Goal: Information Seeking & Learning: Learn about a topic

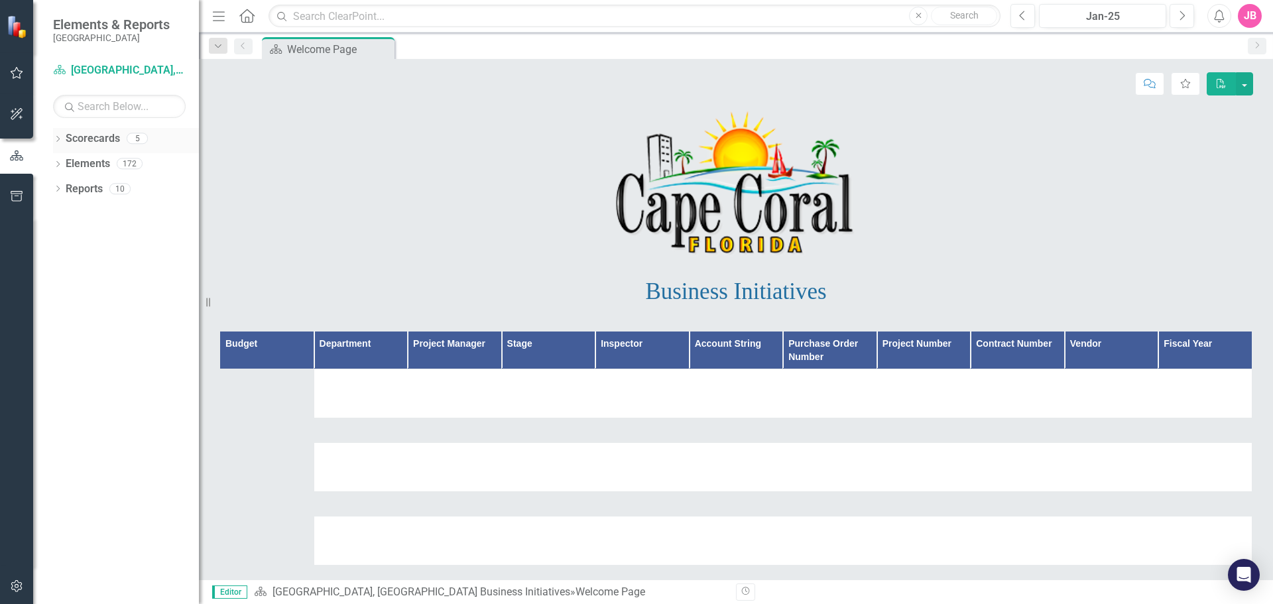
click at [61, 143] on icon "Dropdown" at bounding box center [57, 140] width 9 height 7
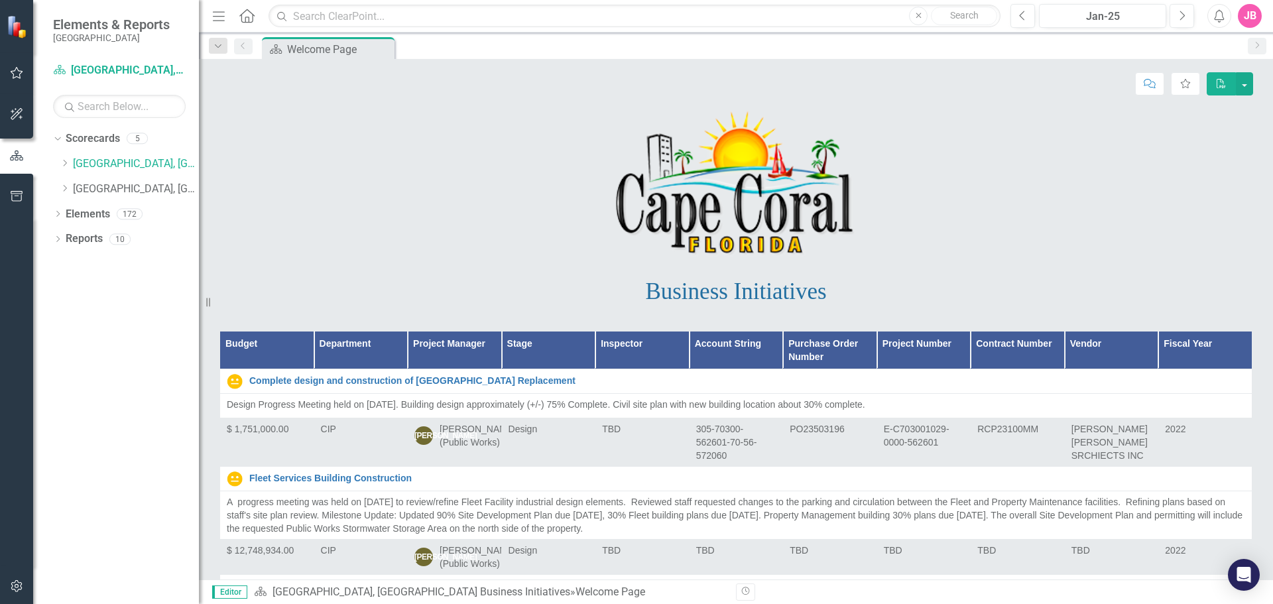
click at [19, 73] on icon "button" at bounding box center [17, 73] width 14 height 11
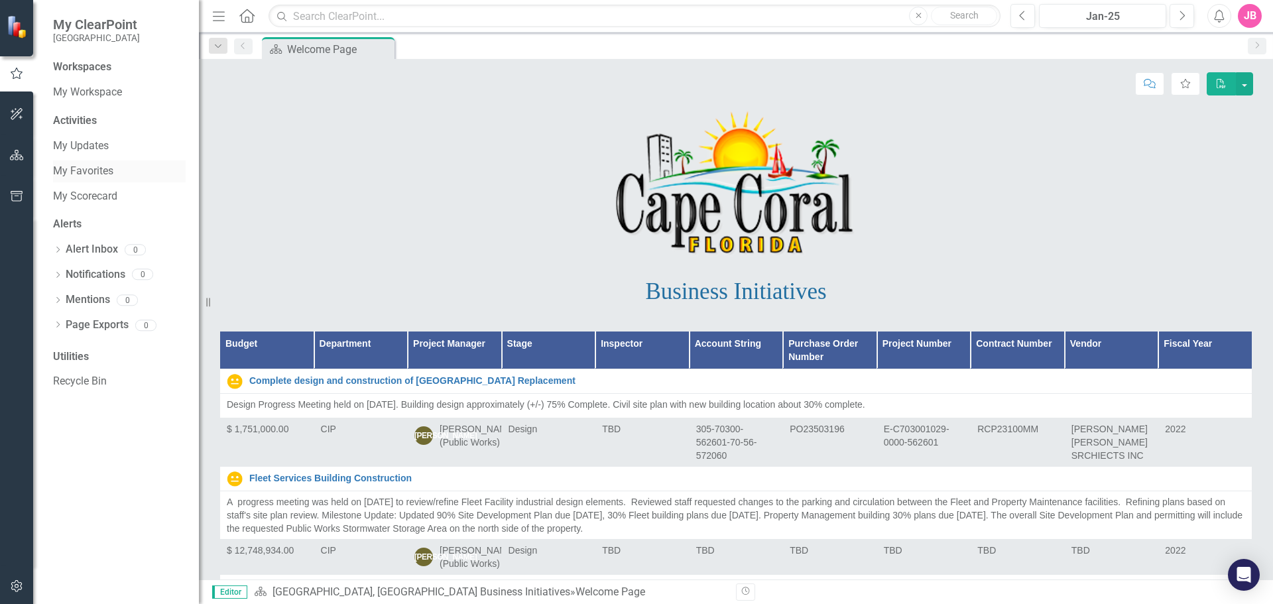
click at [72, 172] on link "My Favorites" at bounding box center [119, 171] width 133 height 15
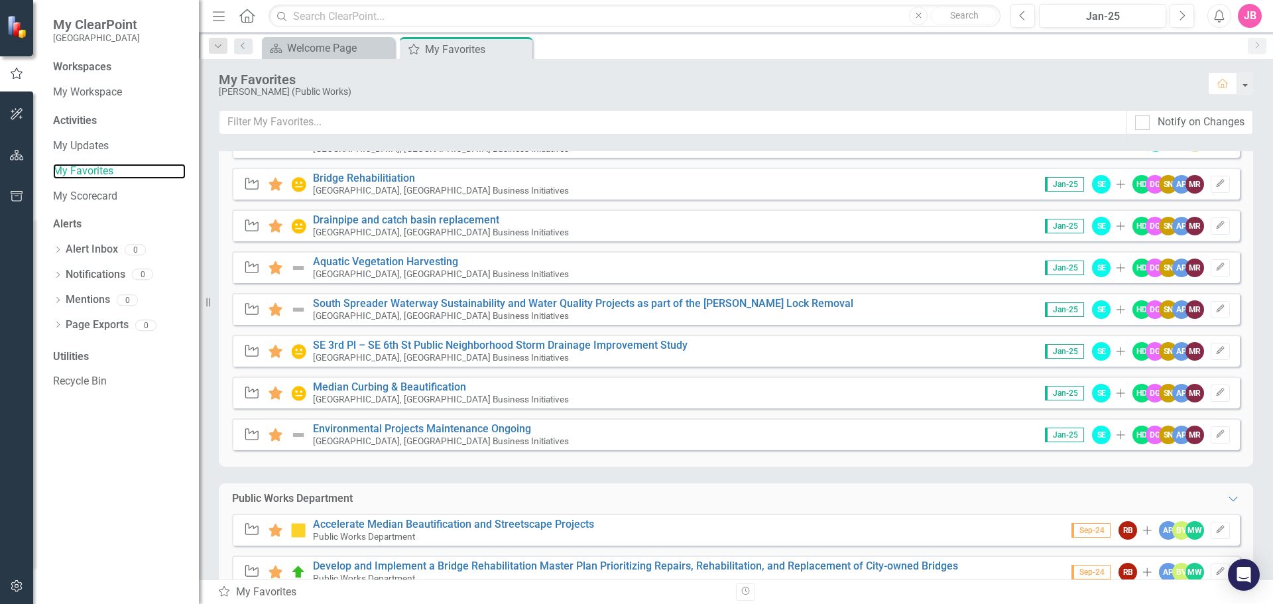
scroll to position [409, 0]
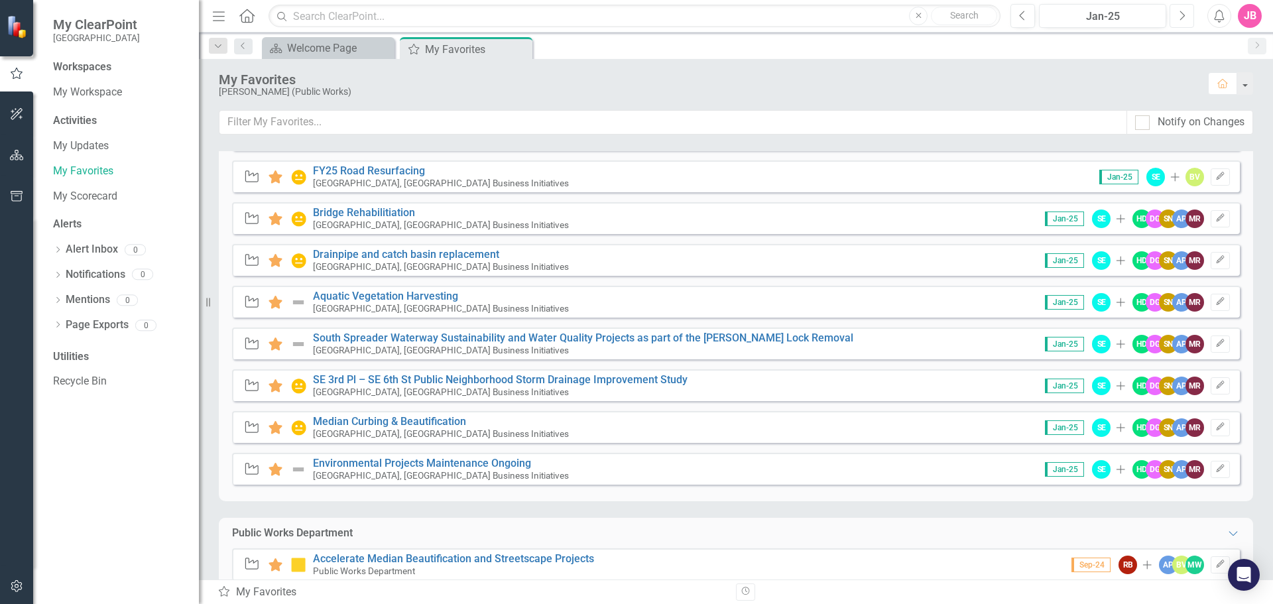
click at [1180, 18] on icon "Next" at bounding box center [1181, 16] width 7 height 12
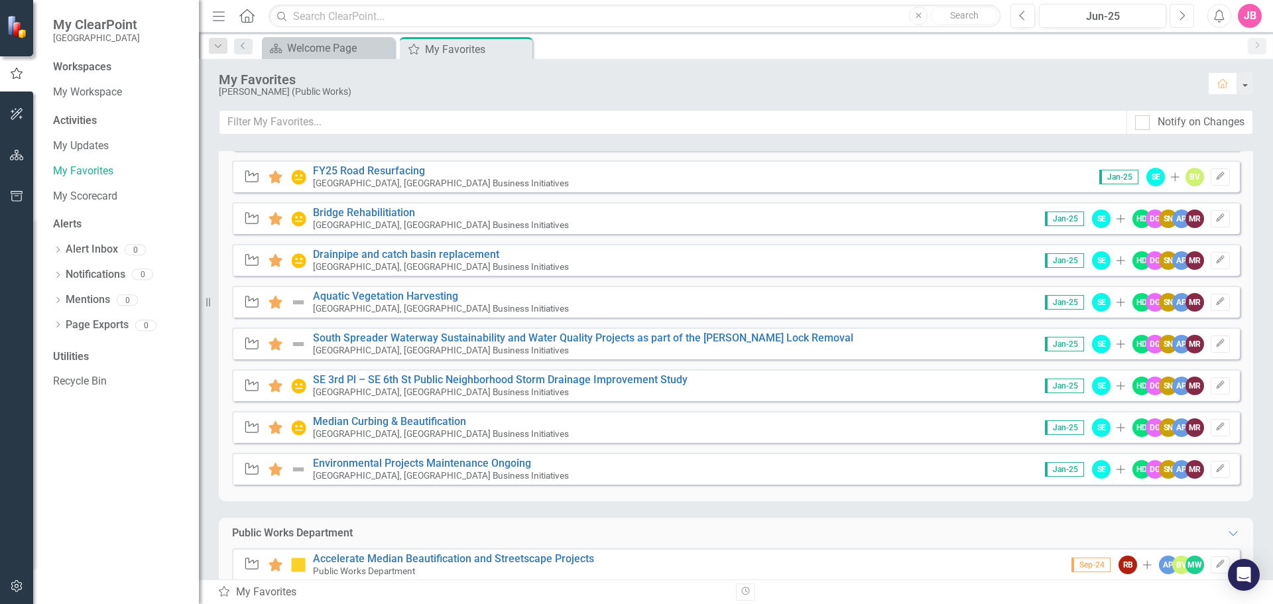
click at [1180, 18] on icon "Next" at bounding box center [1181, 16] width 7 height 12
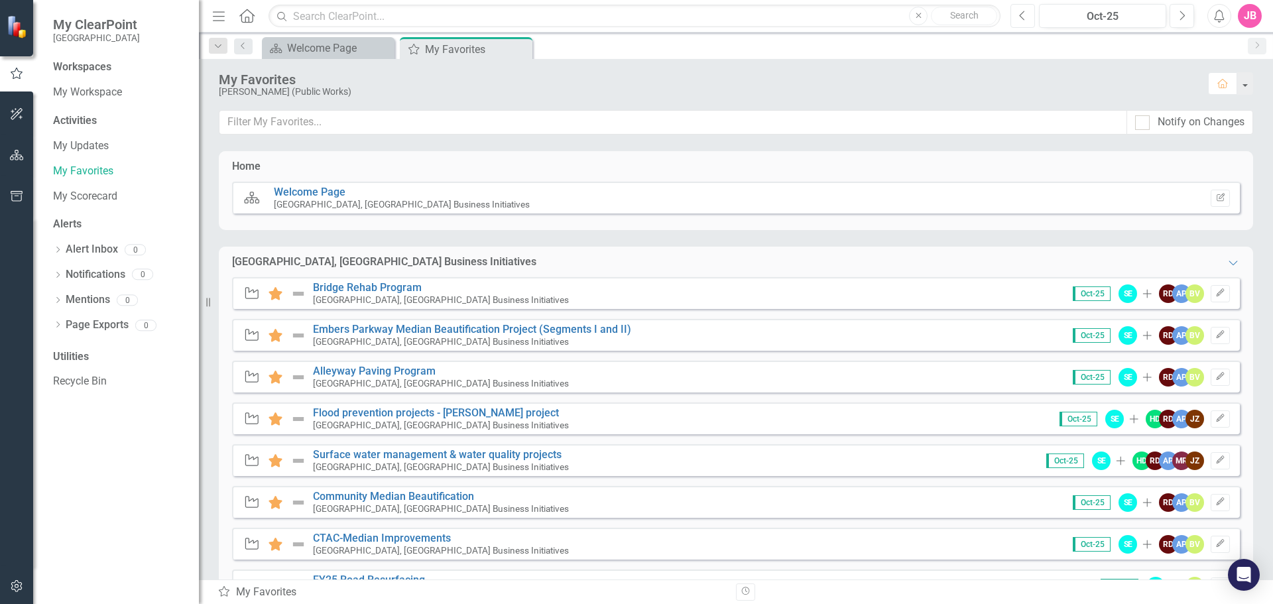
click at [1025, 19] on icon "Previous" at bounding box center [1022, 16] width 7 height 12
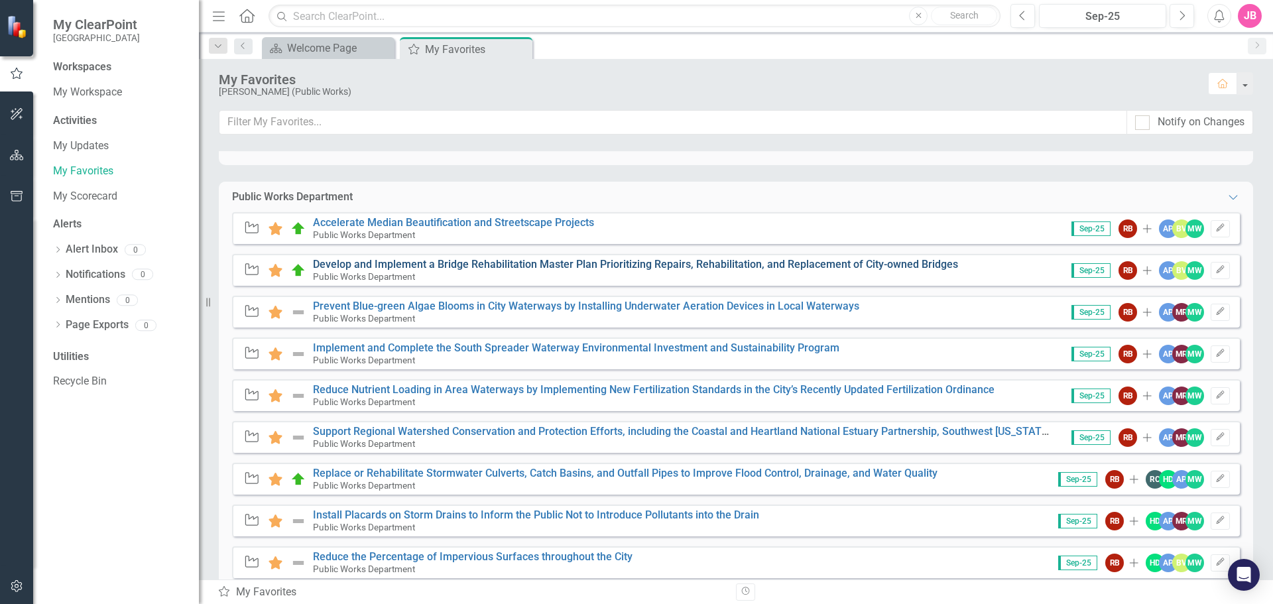
scroll to position [796, 0]
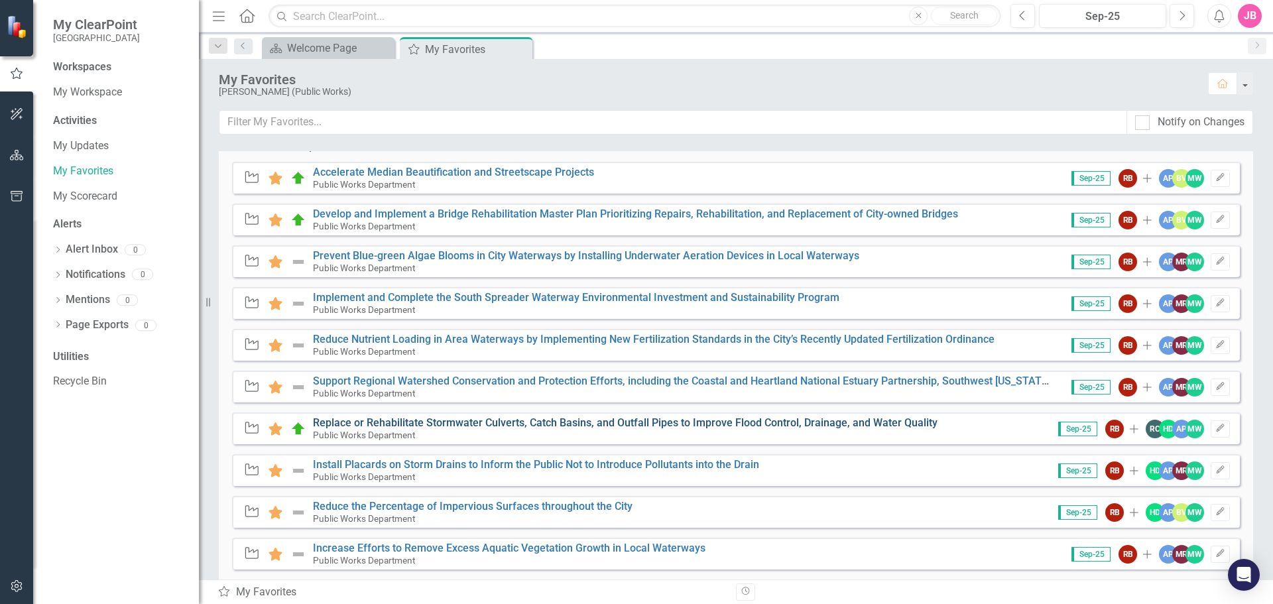
click at [471, 420] on link "Replace or Rehabilitate Stormwater Culverts, Catch Basins, and Outfall Pipes to…" at bounding box center [625, 422] width 625 height 13
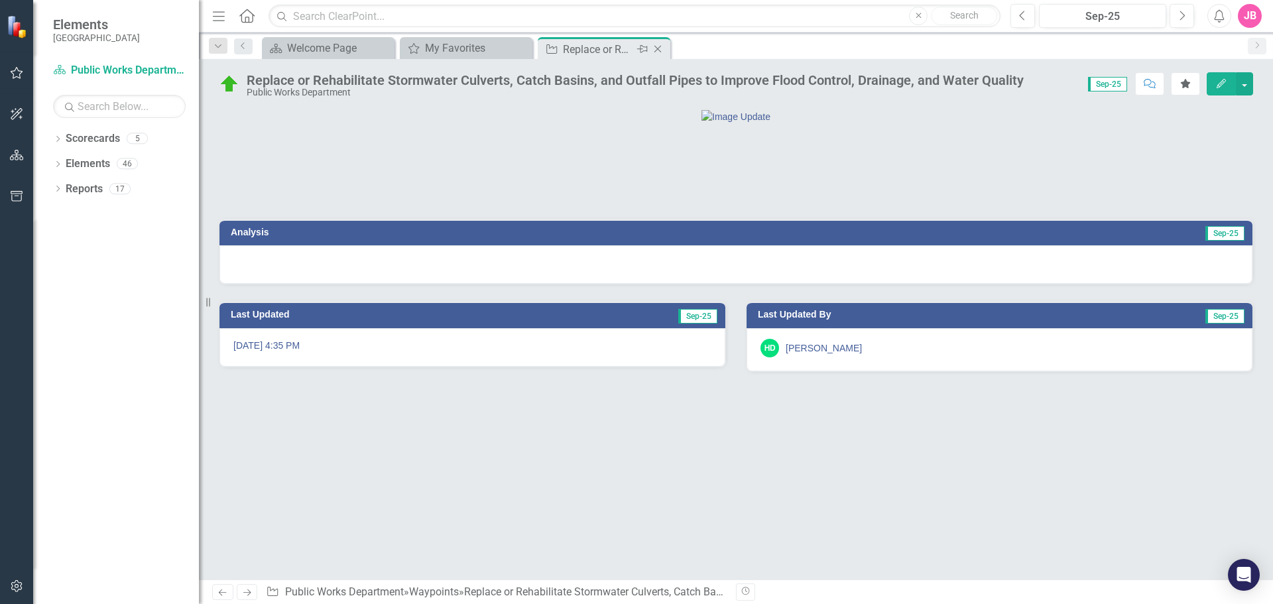
click at [660, 47] on icon "Close" at bounding box center [657, 49] width 13 height 11
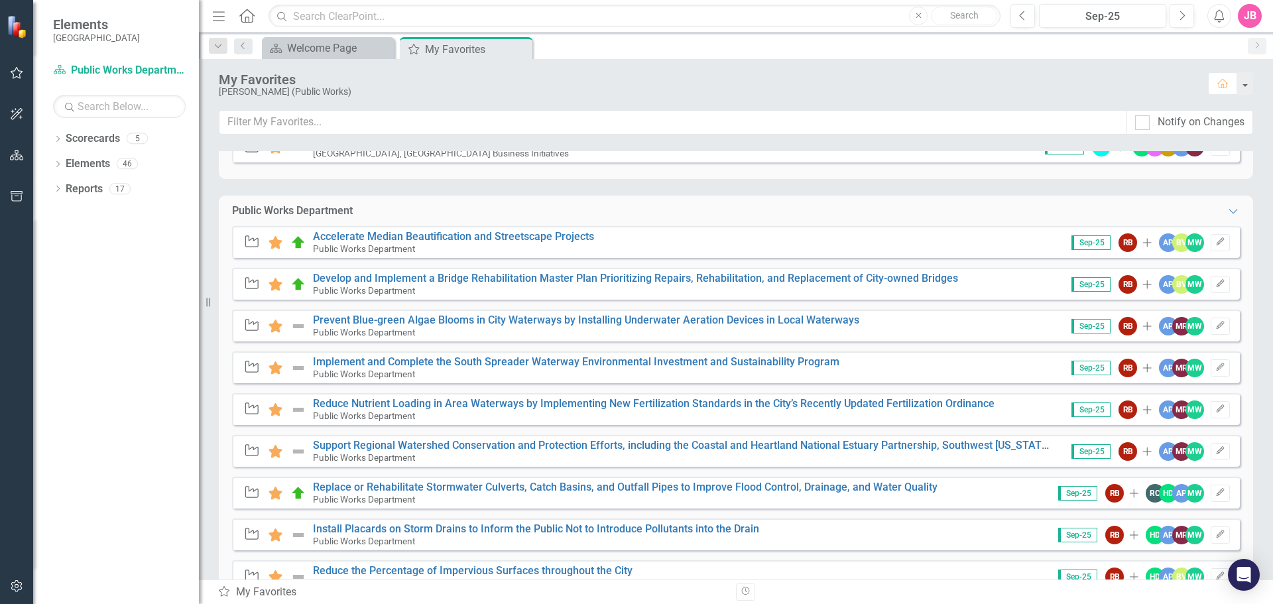
scroll to position [796, 0]
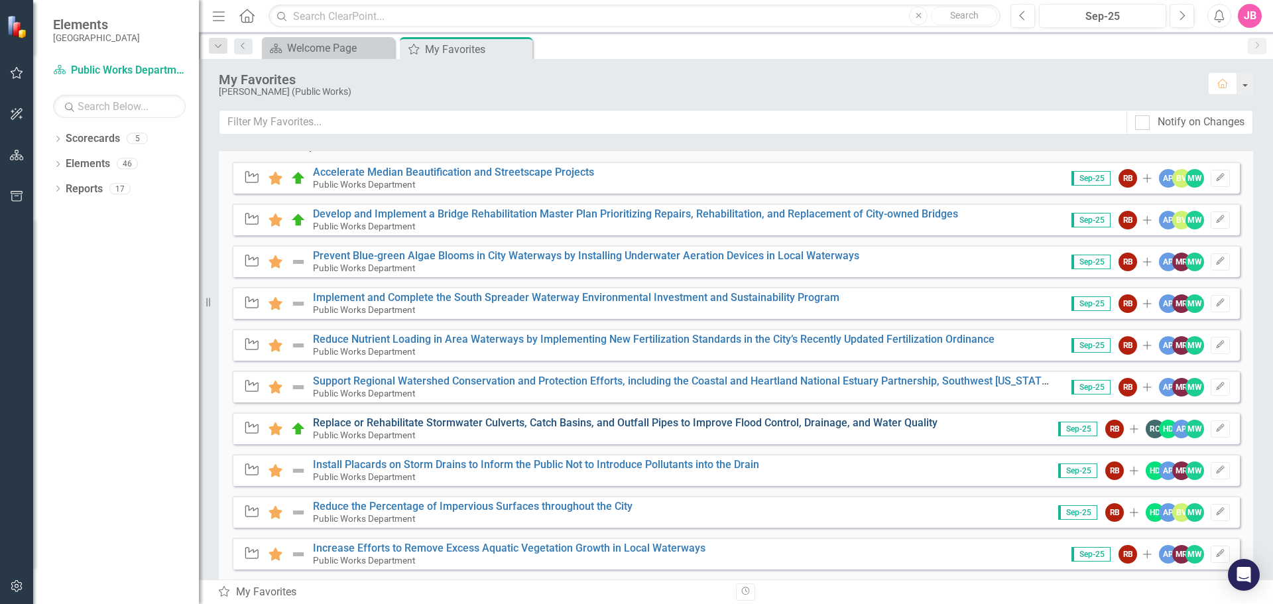
click at [478, 425] on link "Replace or Rehabilitate Stormwater Culverts, Catch Basins, and Outfall Pipes to…" at bounding box center [625, 422] width 625 height 13
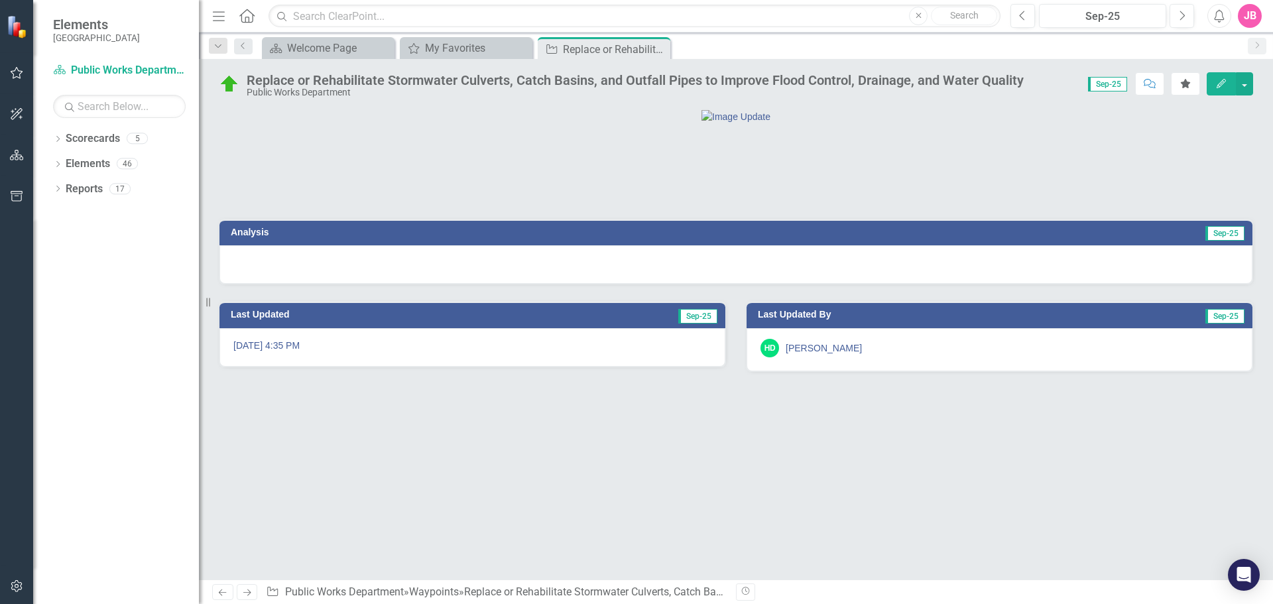
click at [1101, 84] on span "Sep-25" at bounding box center [1107, 84] width 39 height 15
click at [660, 48] on icon "Close" at bounding box center [657, 49] width 13 height 11
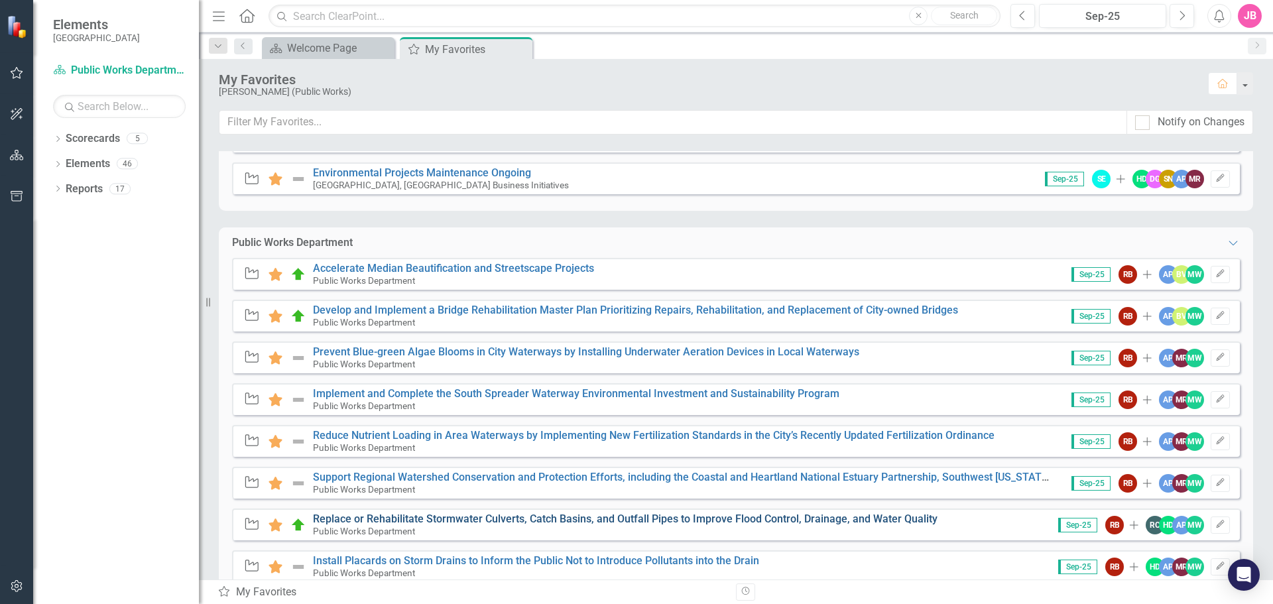
scroll to position [862, 0]
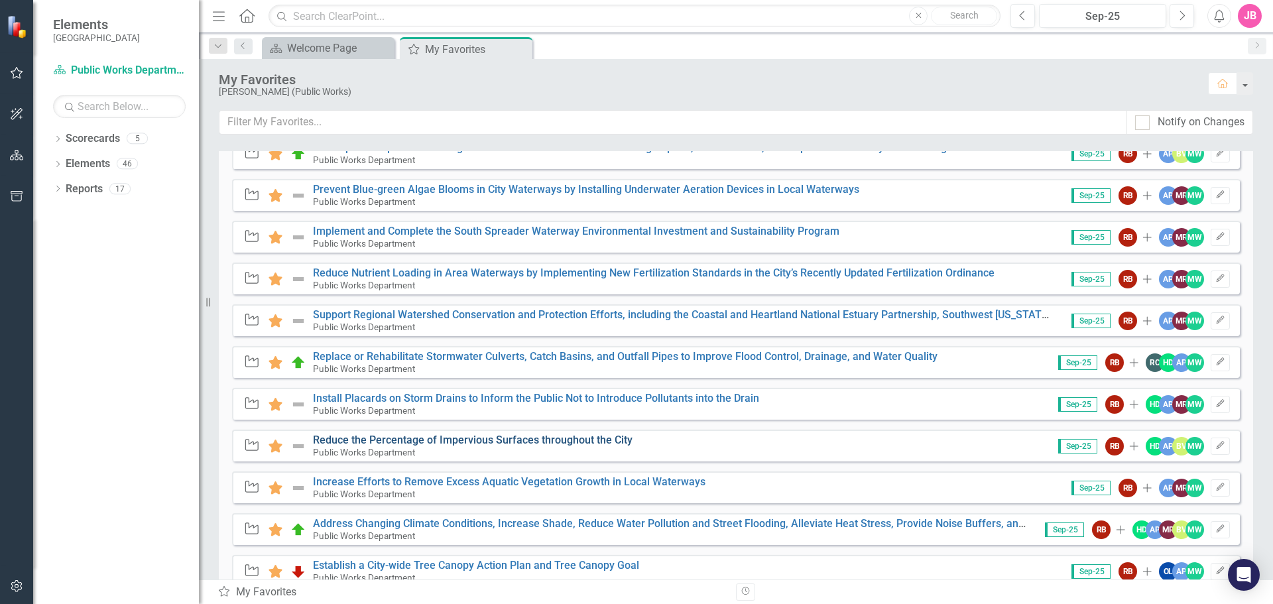
click at [467, 440] on link "Reduce the Percentage of Impervious Surfaces throughout the City" at bounding box center [473, 440] width 320 height 13
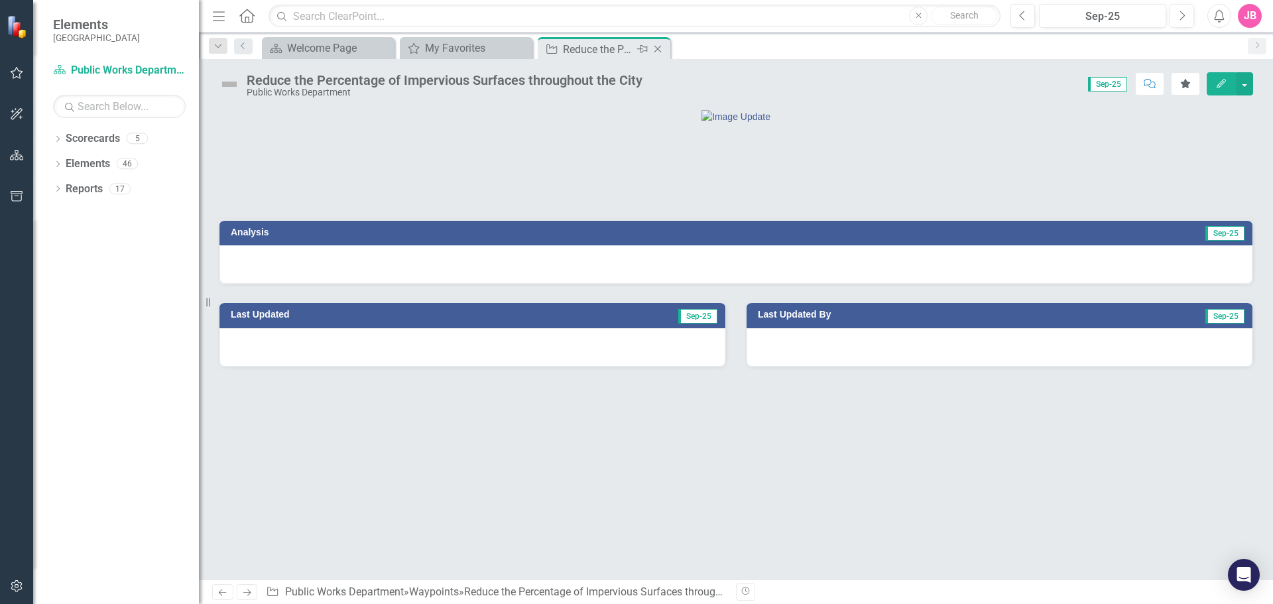
click at [660, 46] on icon "Close" at bounding box center [657, 49] width 13 height 11
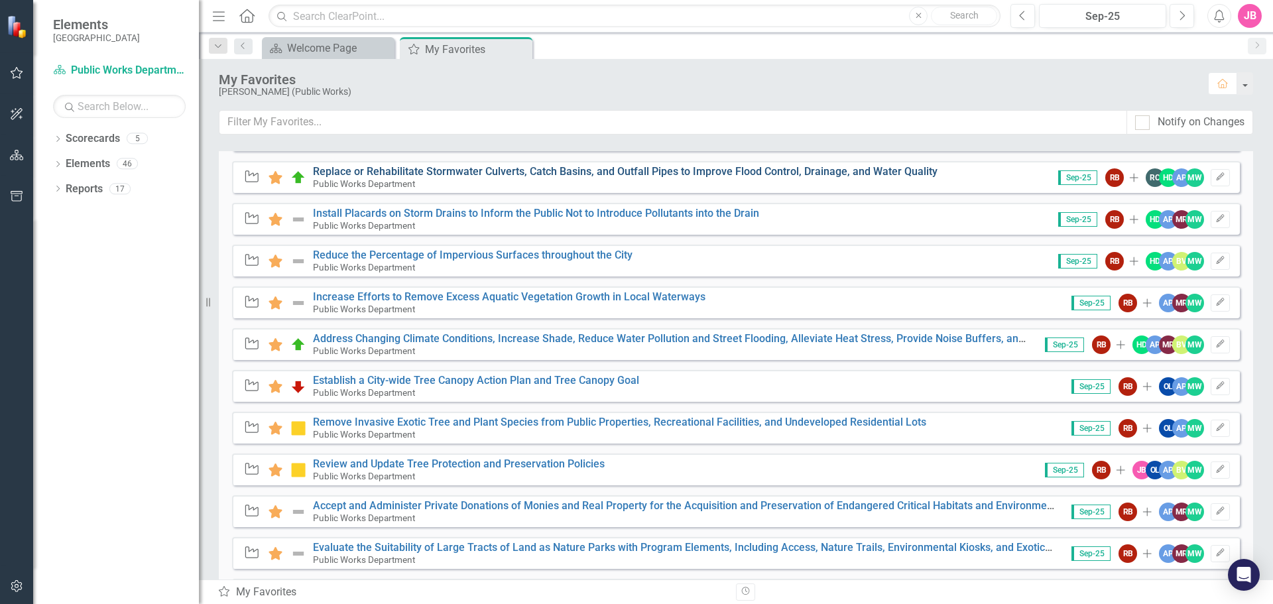
scroll to position [1138, 0]
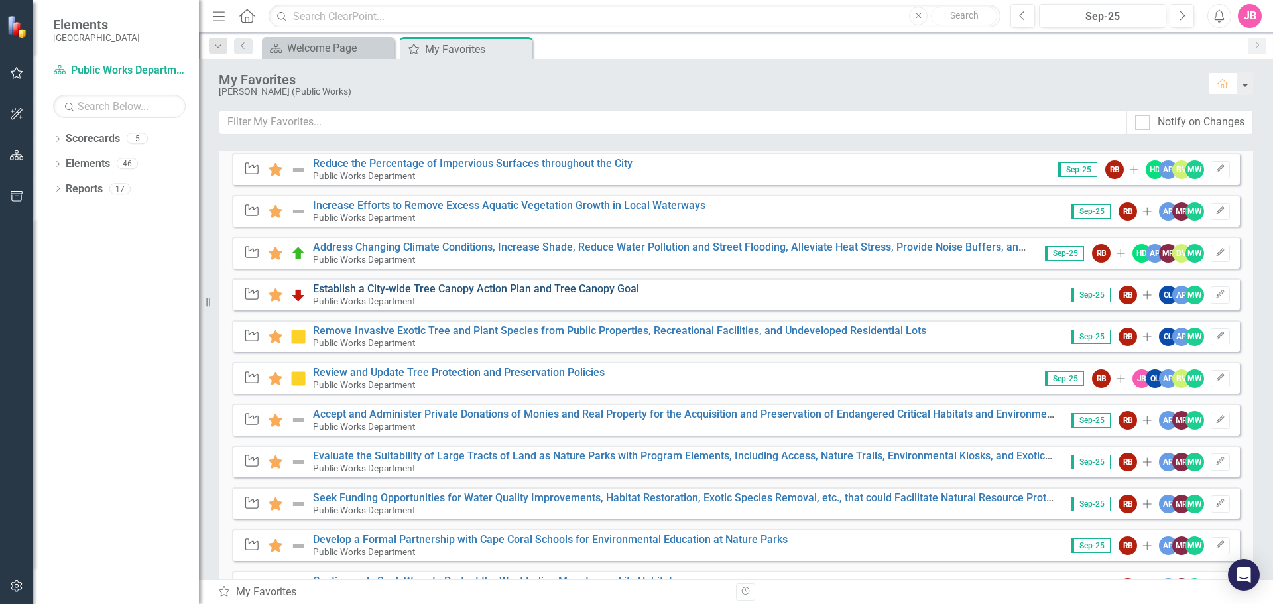
click at [396, 286] on link "Establish a City-wide Tree Canopy Action Plan and Tree Canopy Goal" at bounding box center [476, 288] width 326 height 13
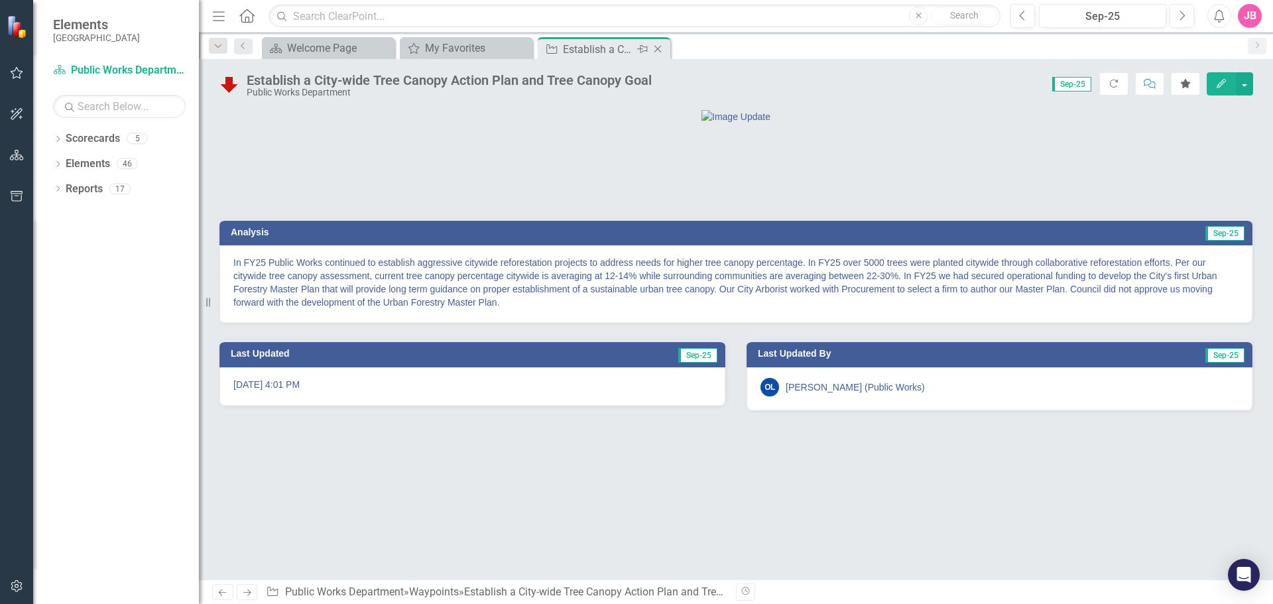
click at [661, 49] on icon "Close" at bounding box center [657, 49] width 13 height 11
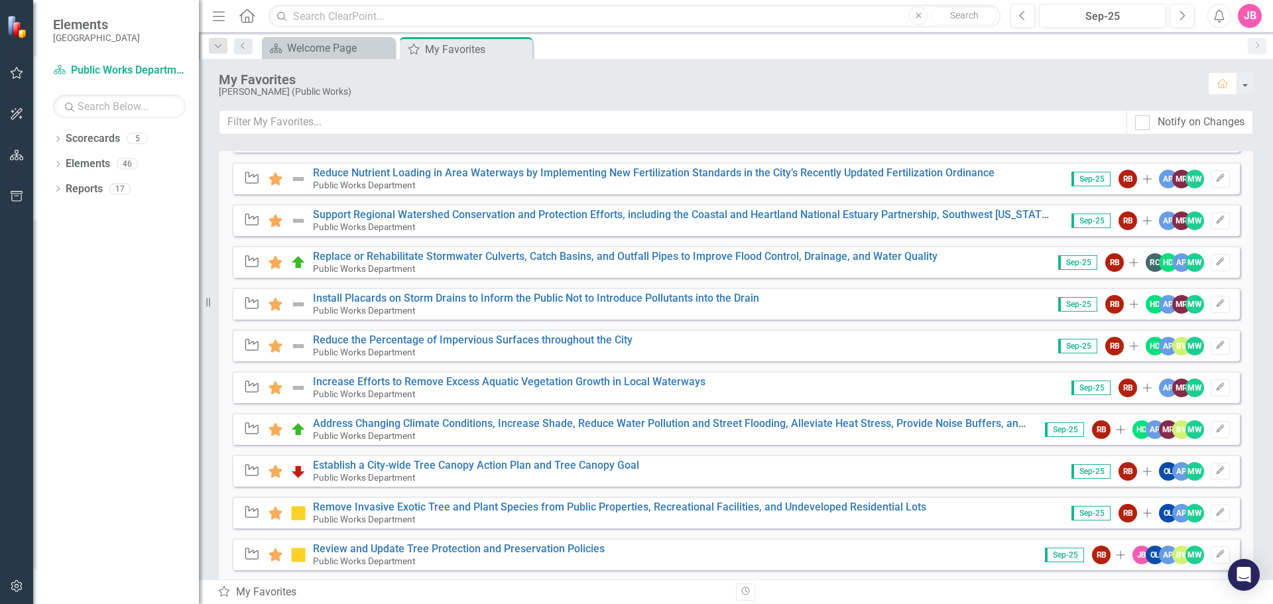
scroll to position [1061, 0]
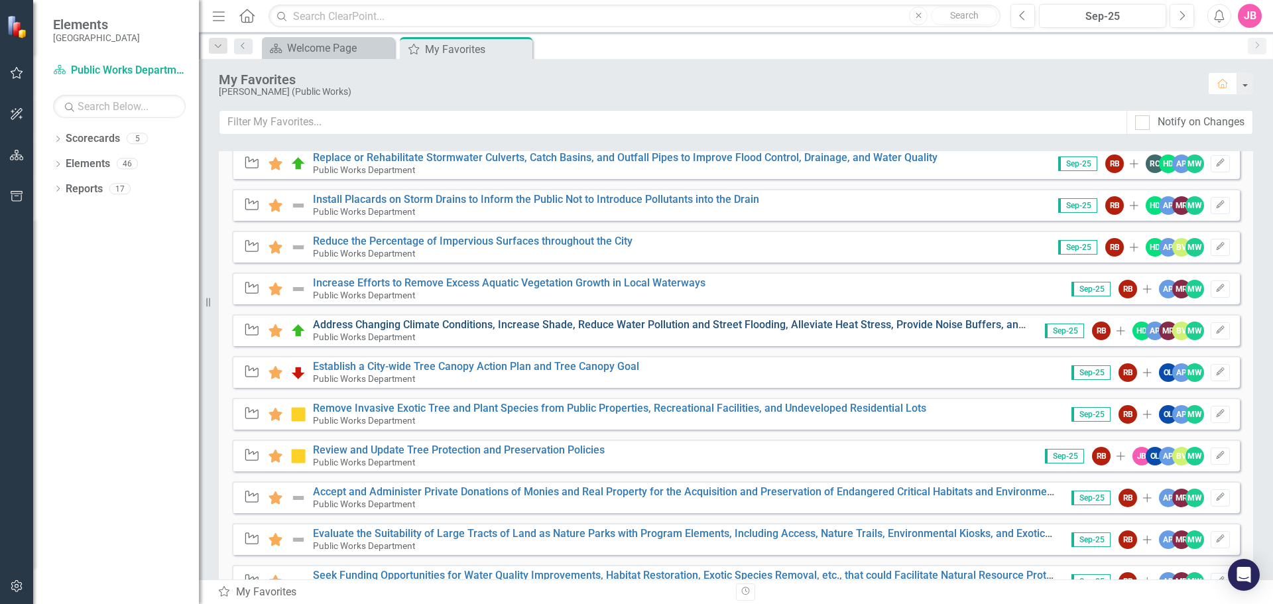
click at [387, 325] on link "Address Changing Climate Conditions, Increase Shade, Reduce Water Pollution and…" at bounding box center [749, 324] width 872 height 13
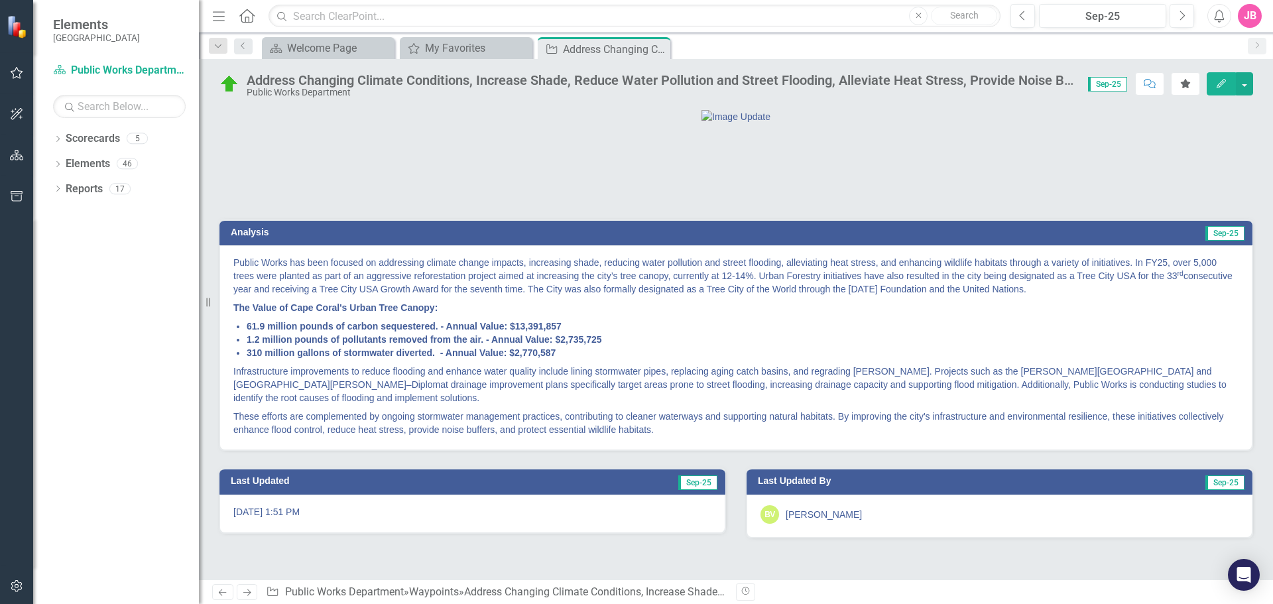
scroll to position [28, 0]
click at [0, 0] on icon "Close" at bounding box center [0, 0] width 0 height 0
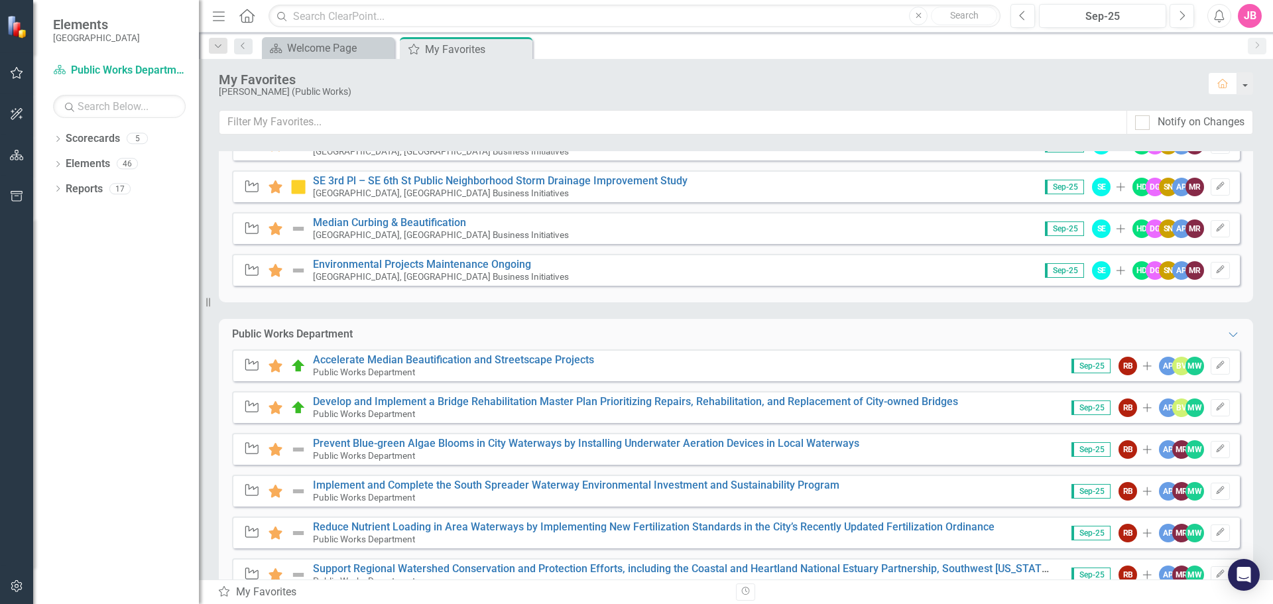
scroll to position [995, 0]
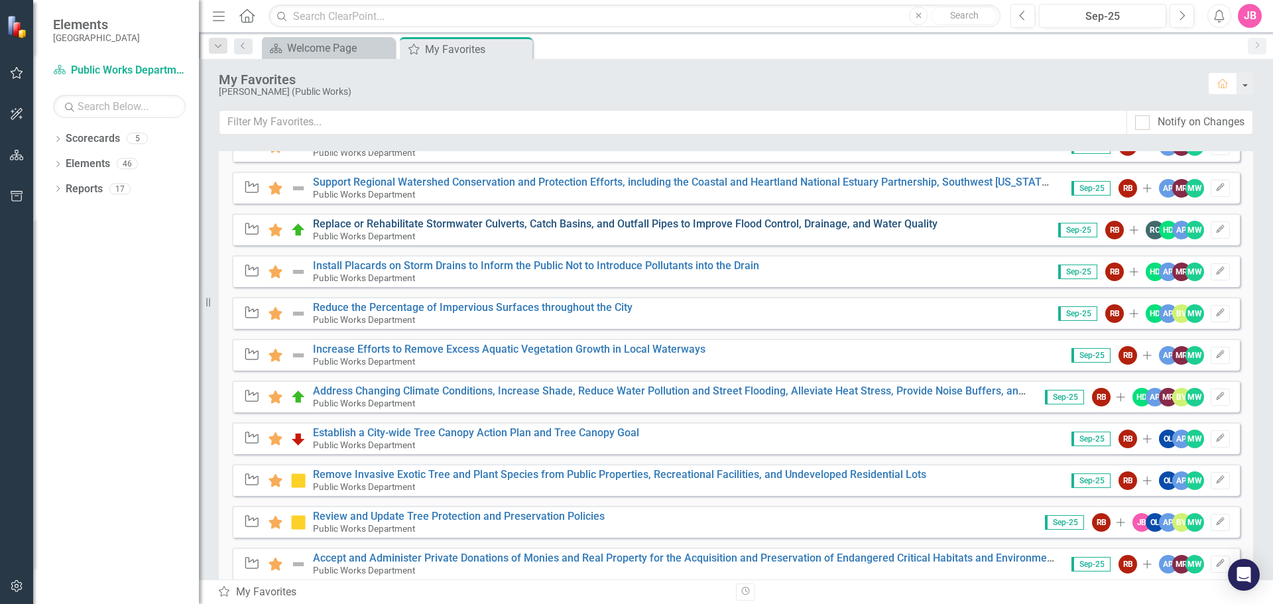
click at [418, 224] on link "Replace or Rehabilitate Stormwater Culverts, Catch Basins, and Outfall Pipes to…" at bounding box center [625, 223] width 625 height 13
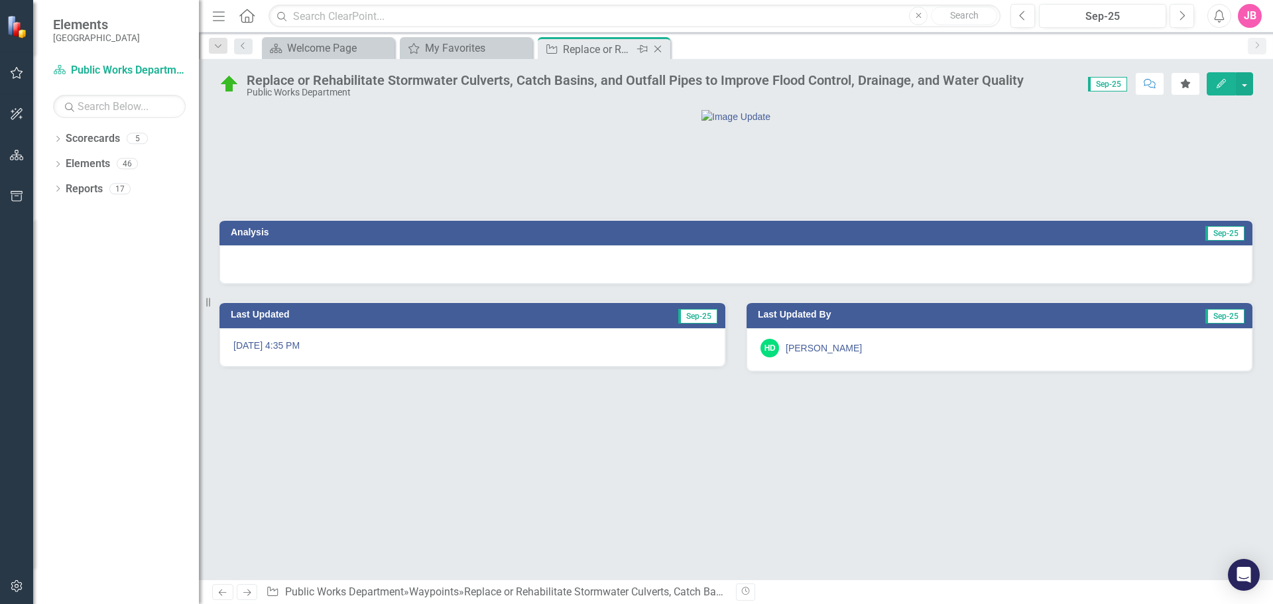
click at [660, 48] on icon "Close" at bounding box center [657, 49] width 13 height 11
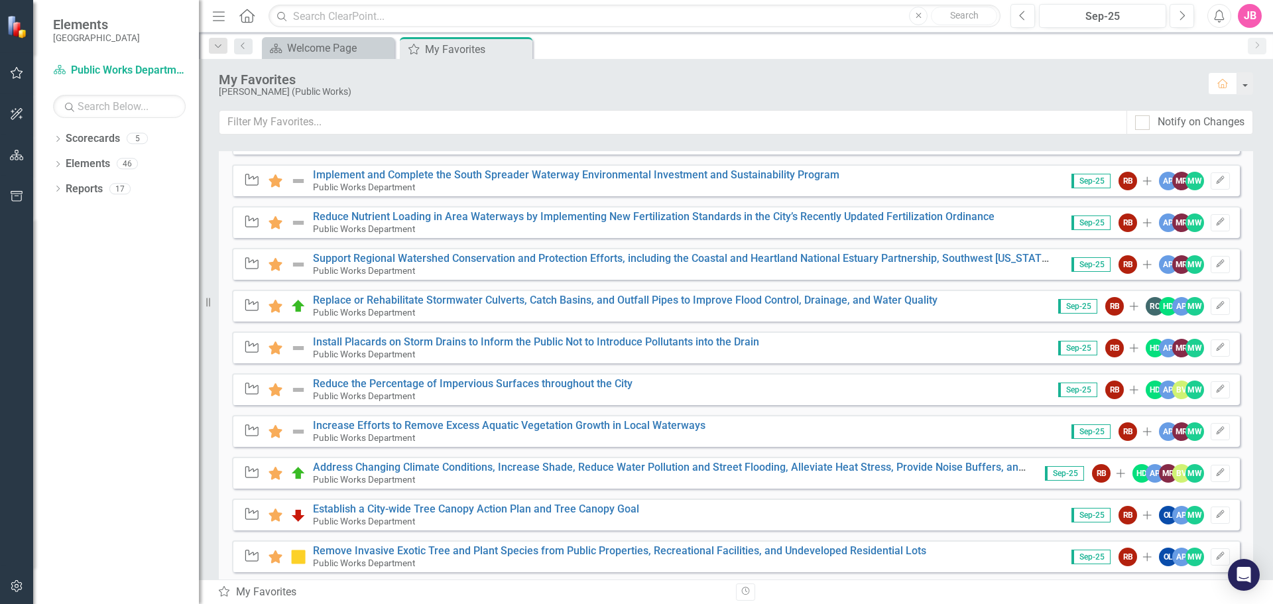
scroll to position [928, 0]
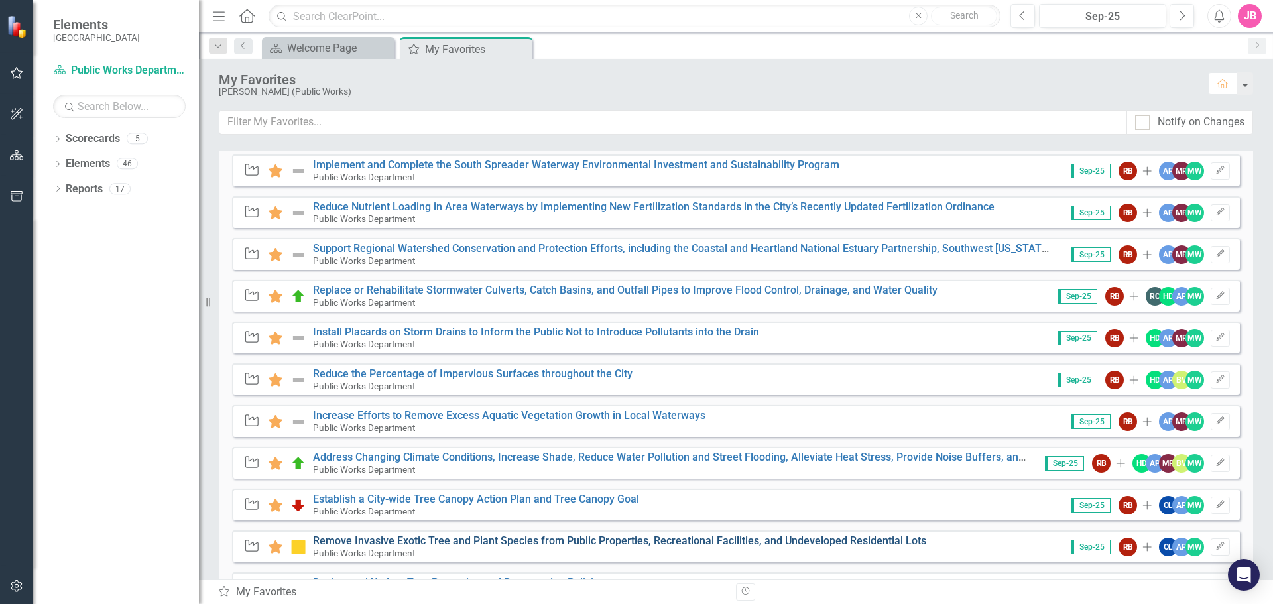
click at [350, 538] on link "Remove Invasive Exotic Tree and Plant Species from Public Properties, Recreatio…" at bounding box center [619, 540] width 613 height 13
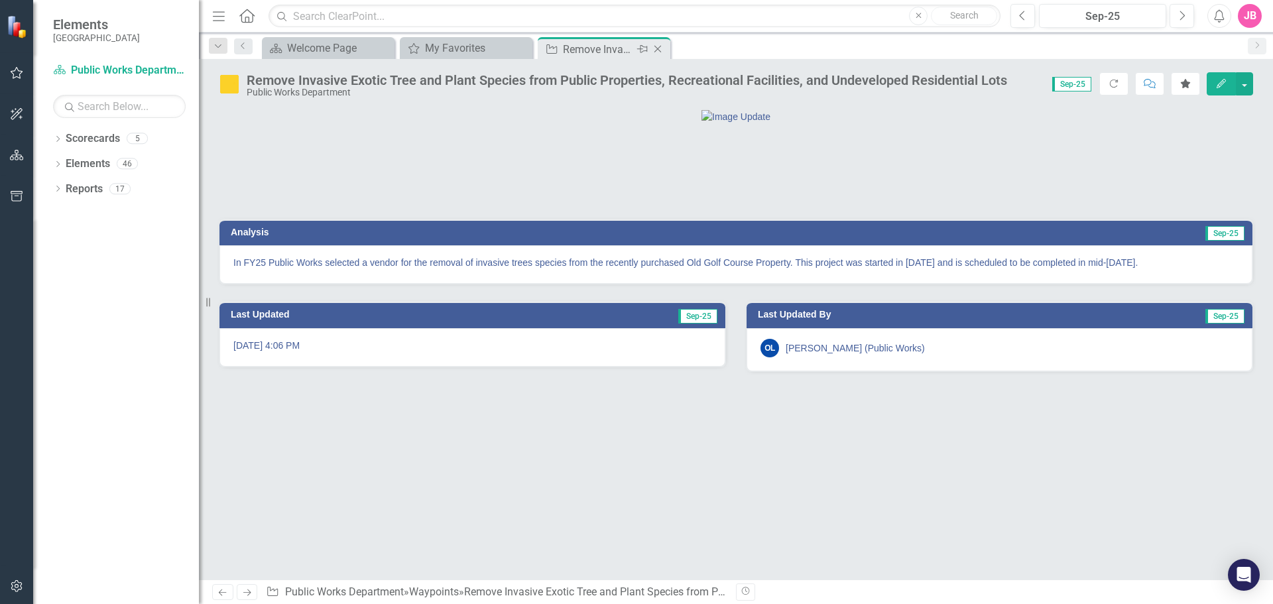
click at [662, 44] on icon "Close" at bounding box center [657, 49] width 13 height 11
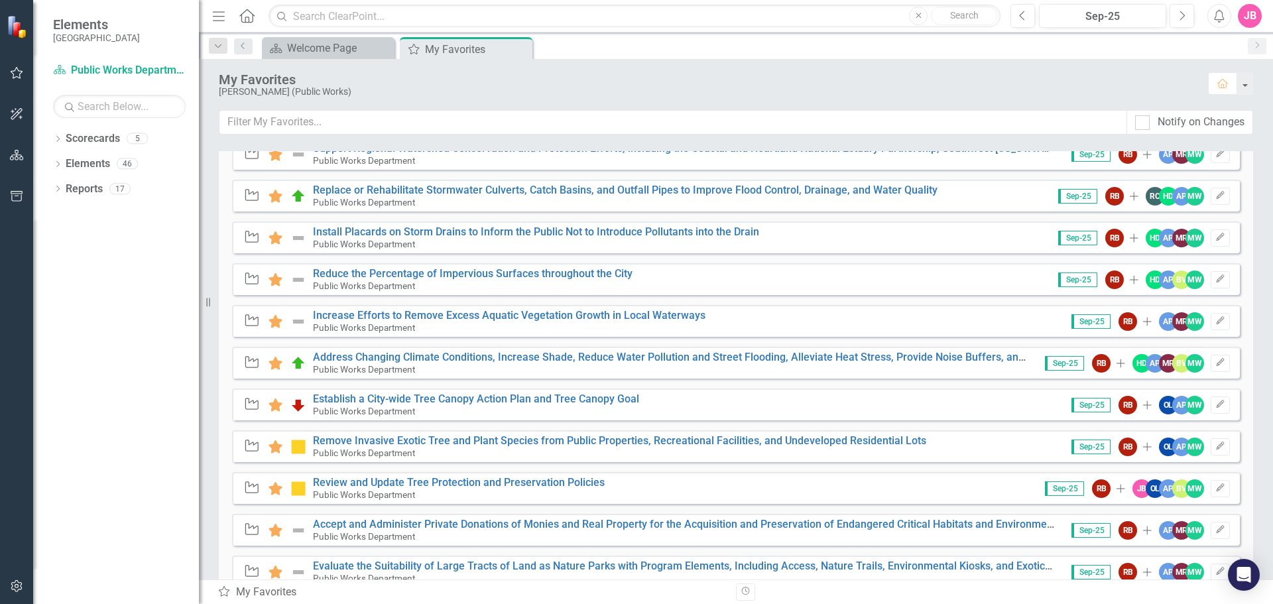
scroll to position [1193, 0]
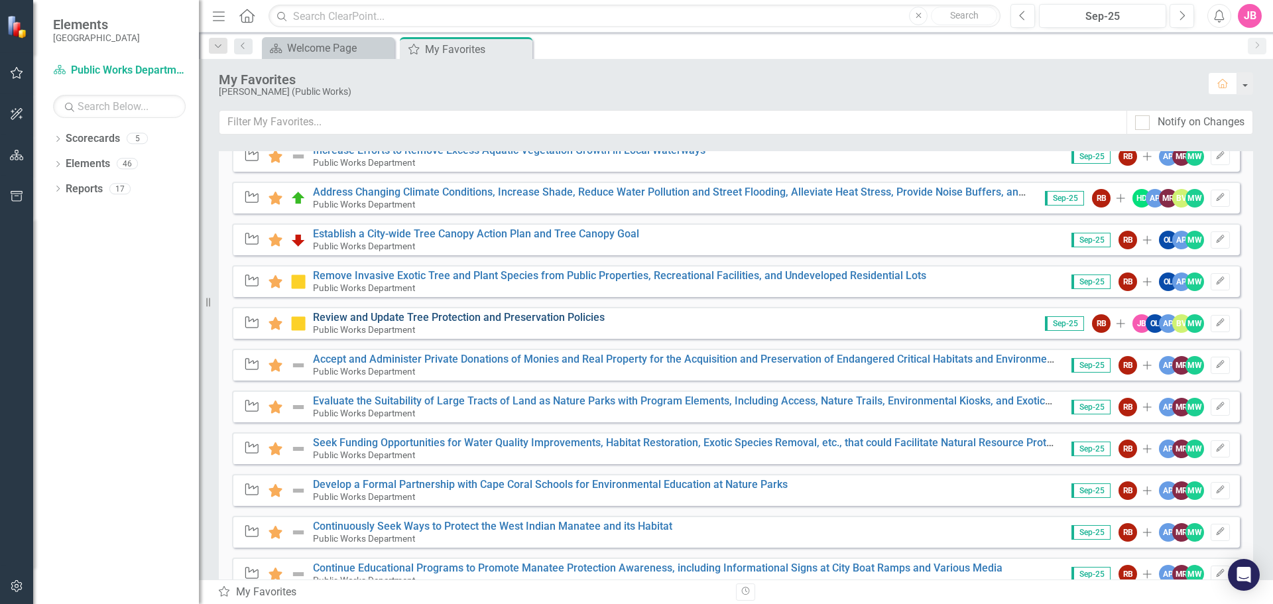
click at [373, 314] on link "Review and Update Tree Protection and Preservation Policies" at bounding box center [459, 317] width 292 height 13
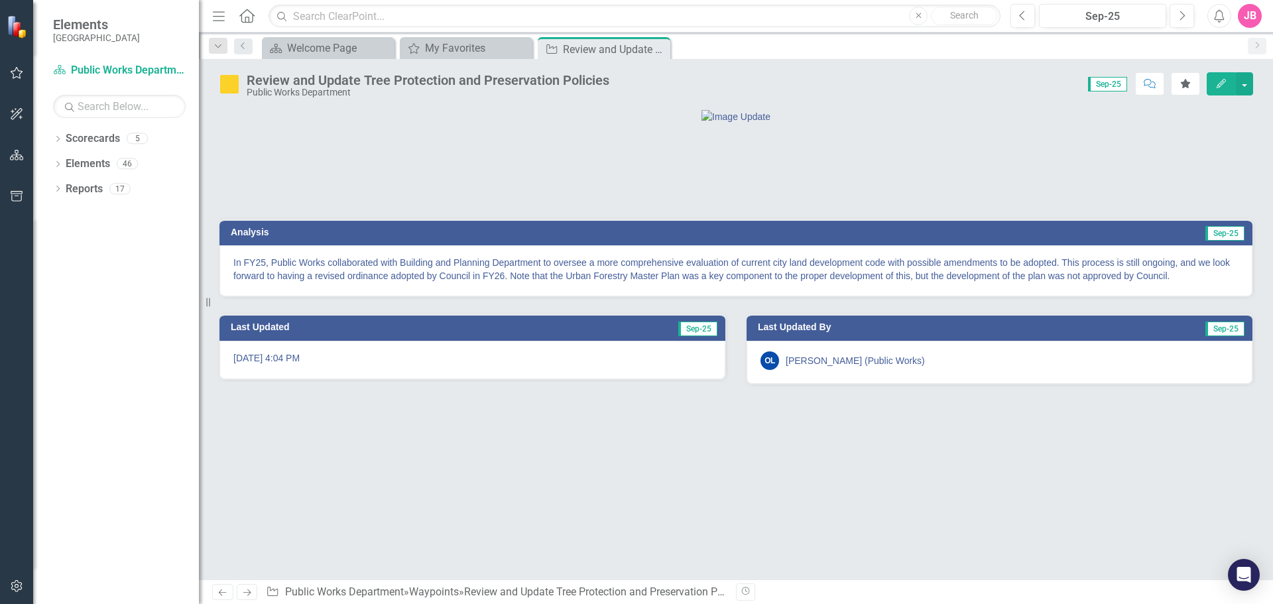
click at [0, 0] on icon "Close" at bounding box center [0, 0] width 0 height 0
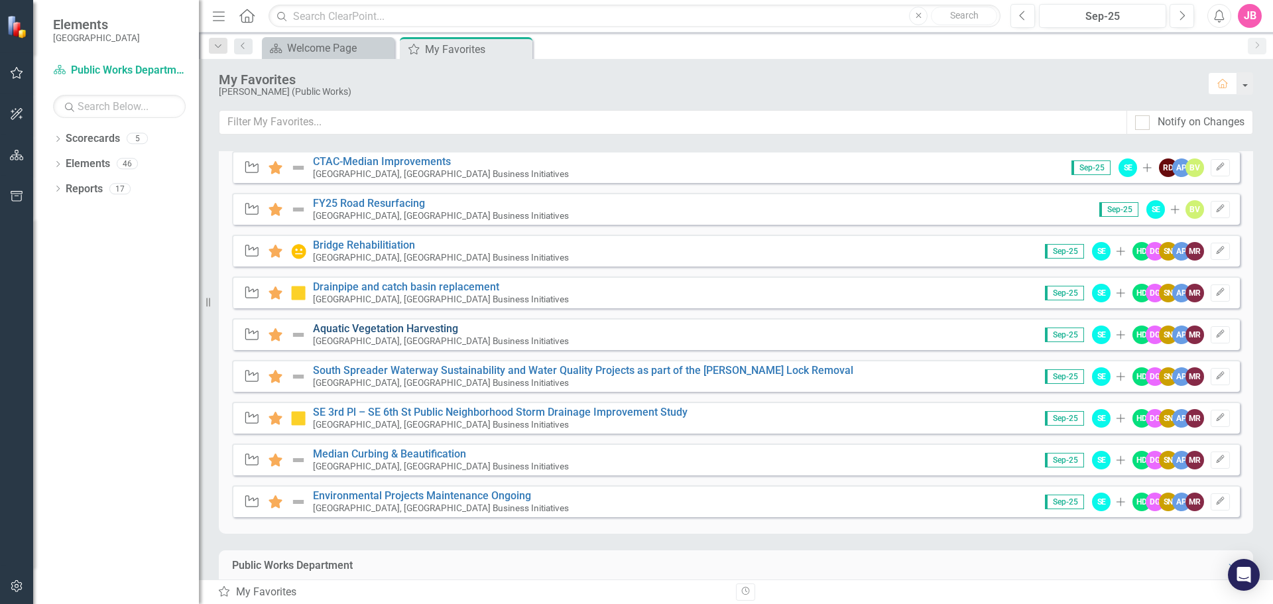
scroll to position [398, 0]
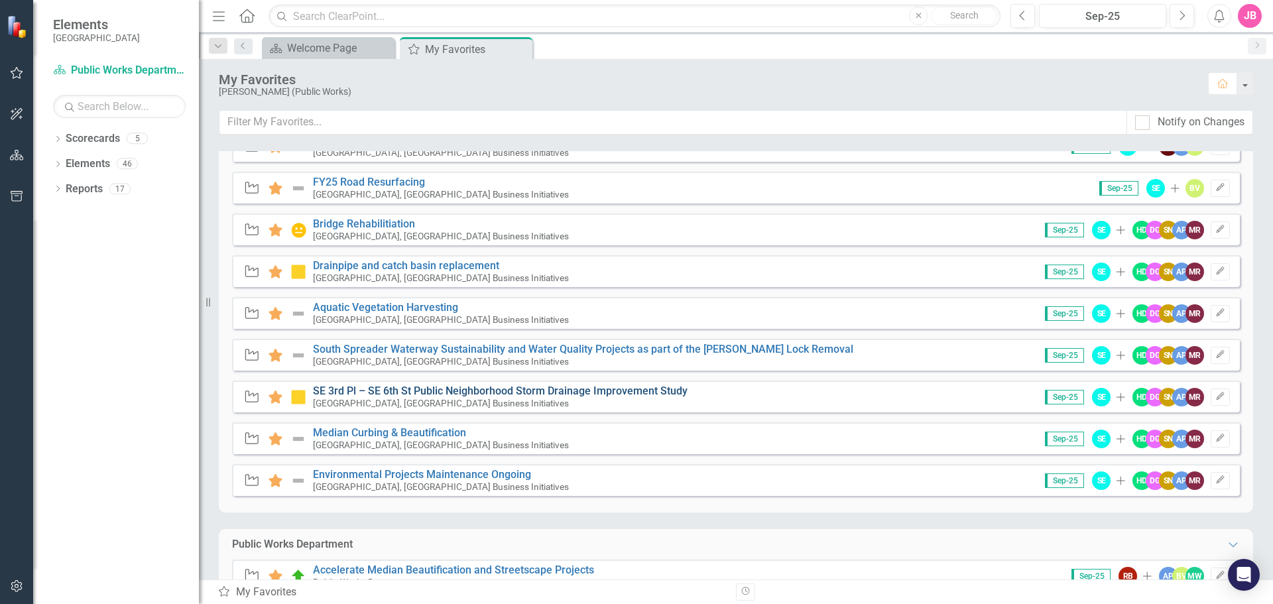
click at [433, 390] on link "SE 3rd Pl – SE 6th St Public Neighborhood Storm Drainage Improvement Study" at bounding box center [500, 391] width 375 height 13
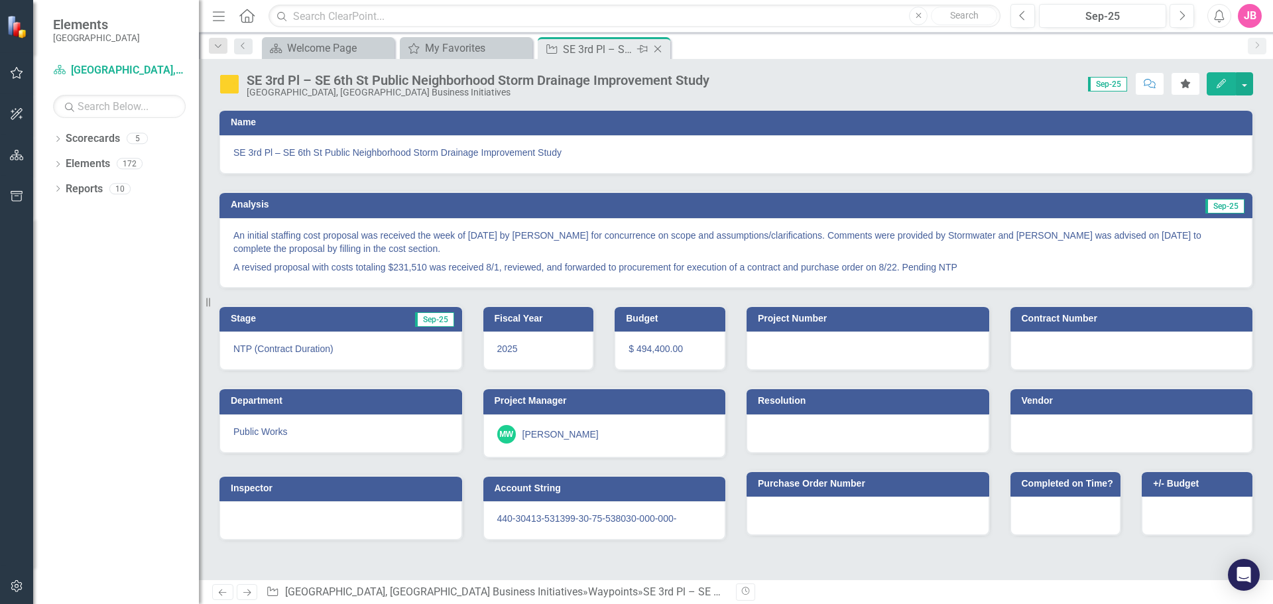
click at [662, 46] on icon "Close" at bounding box center [657, 49] width 13 height 11
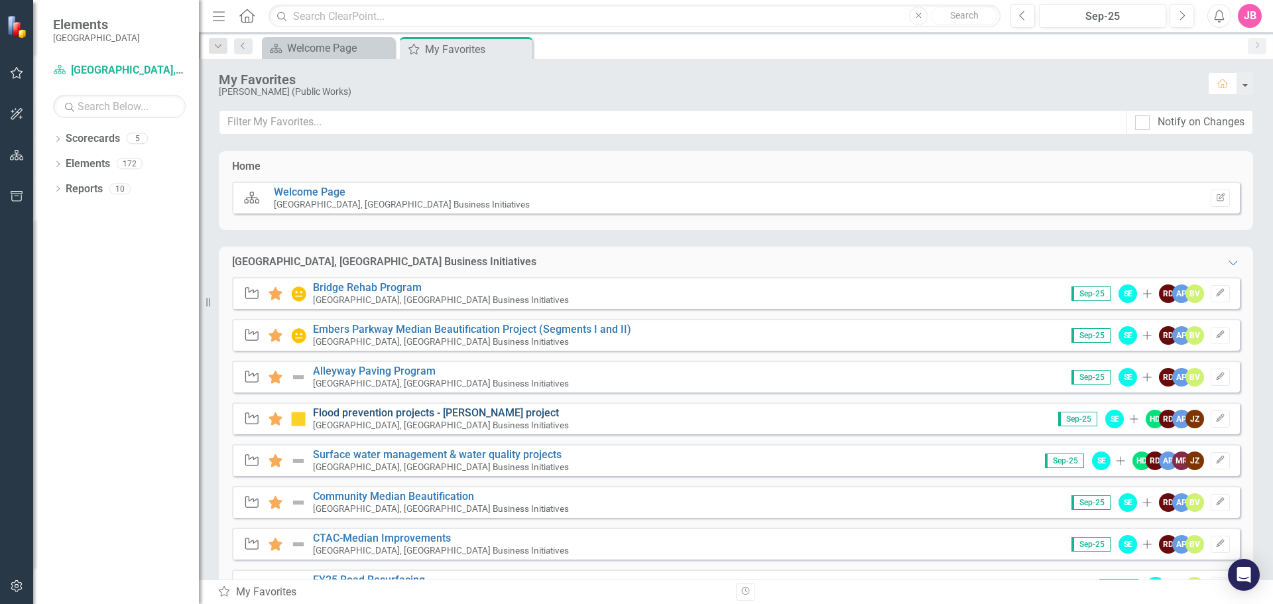
click at [381, 414] on link "Flood prevention projects - [PERSON_NAME] project" at bounding box center [436, 412] width 246 height 13
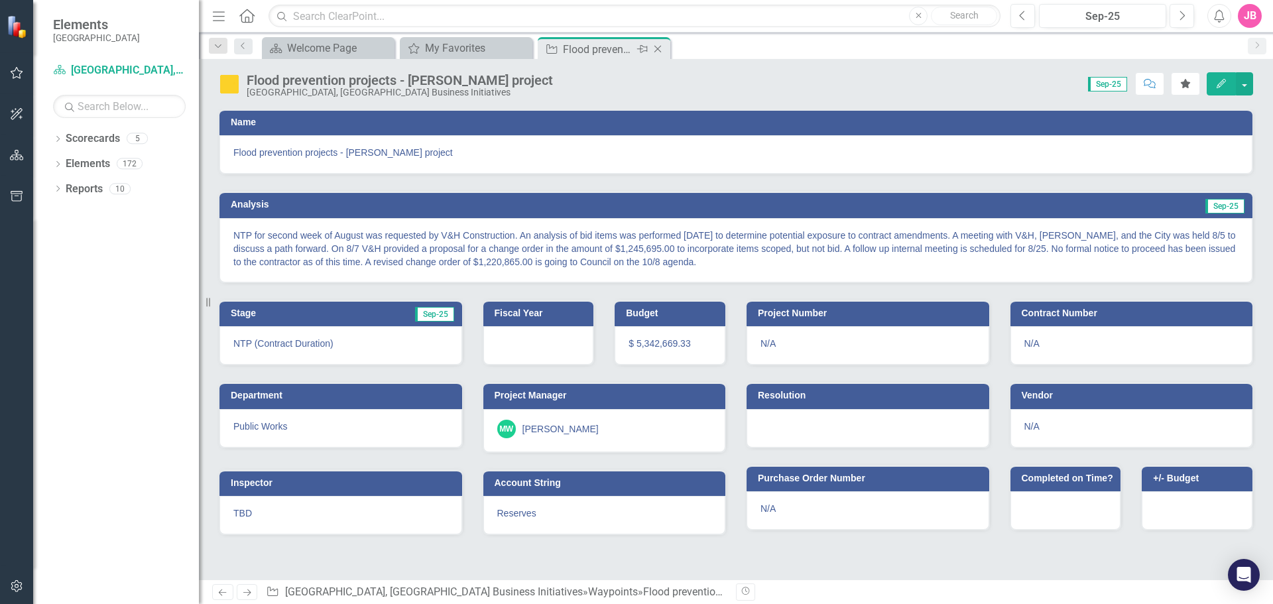
click at [662, 51] on icon "Close" at bounding box center [657, 49] width 13 height 11
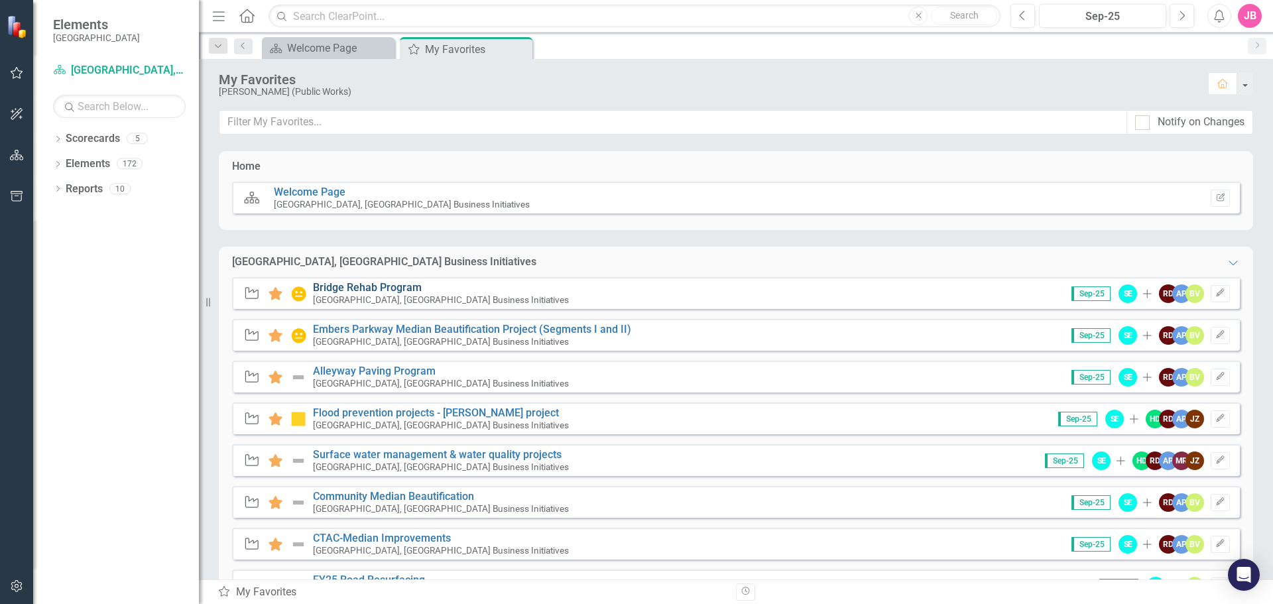
click at [365, 284] on link "Bridge Rehab Program" at bounding box center [367, 287] width 109 height 13
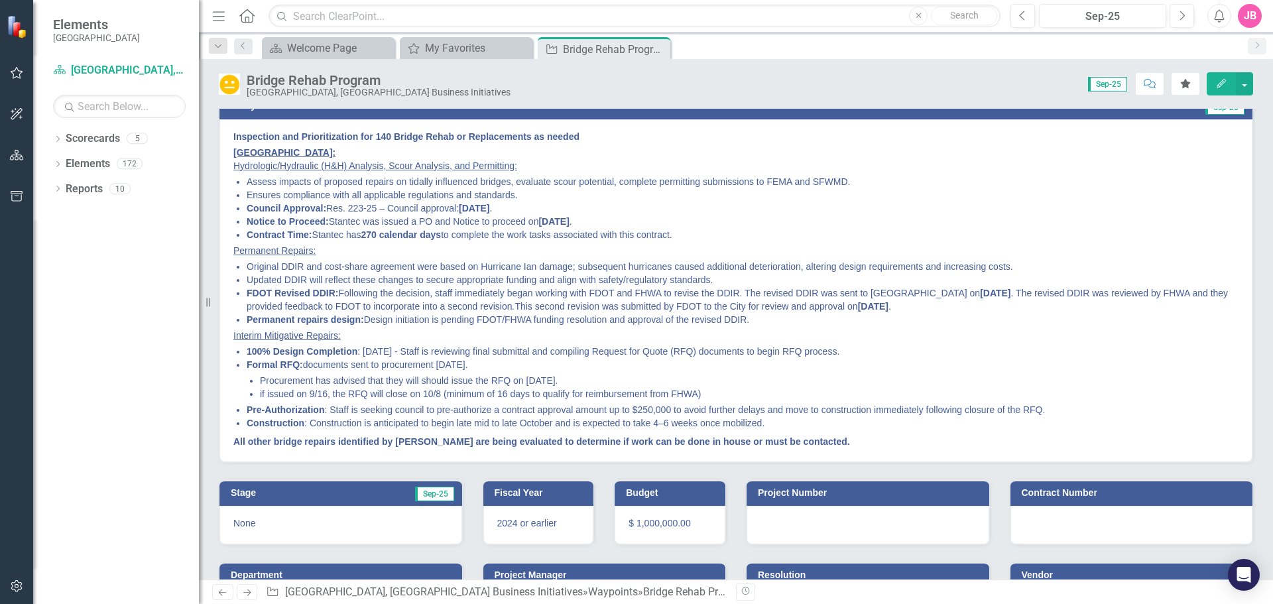
scroll to position [54, 0]
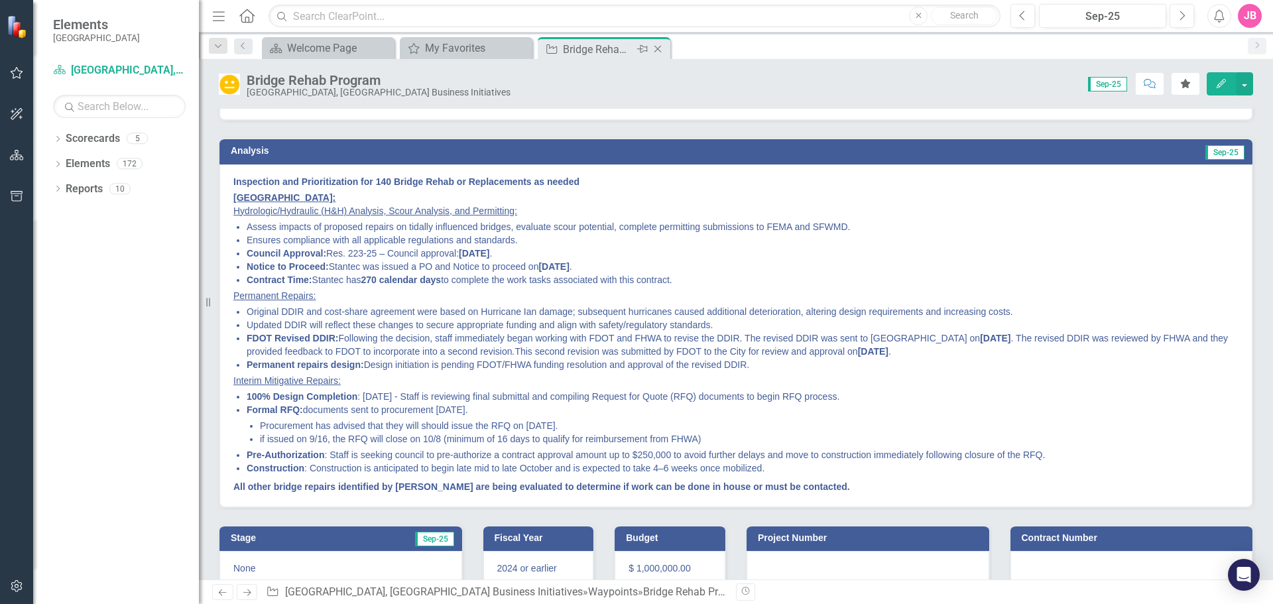
click at [660, 46] on icon at bounding box center [657, 49] width 7 height 7
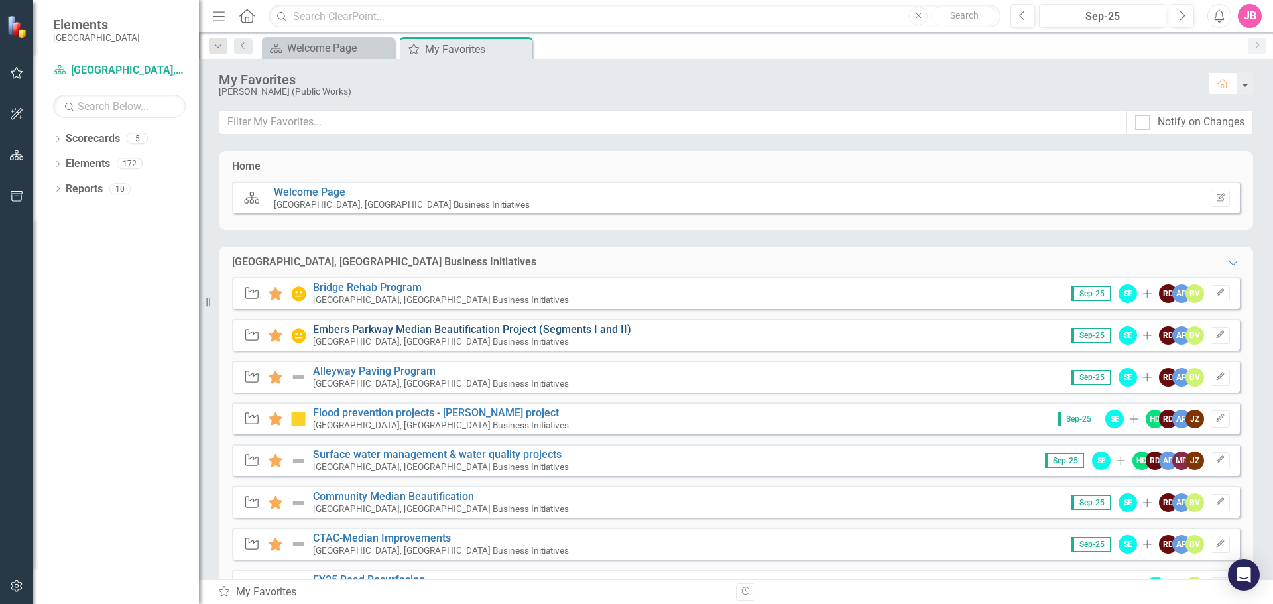
click at [427, 327] on link "Embers Parkway Median Beautification Project (Segments I and II)" at bounding box center [472, 329] width 318 height 13
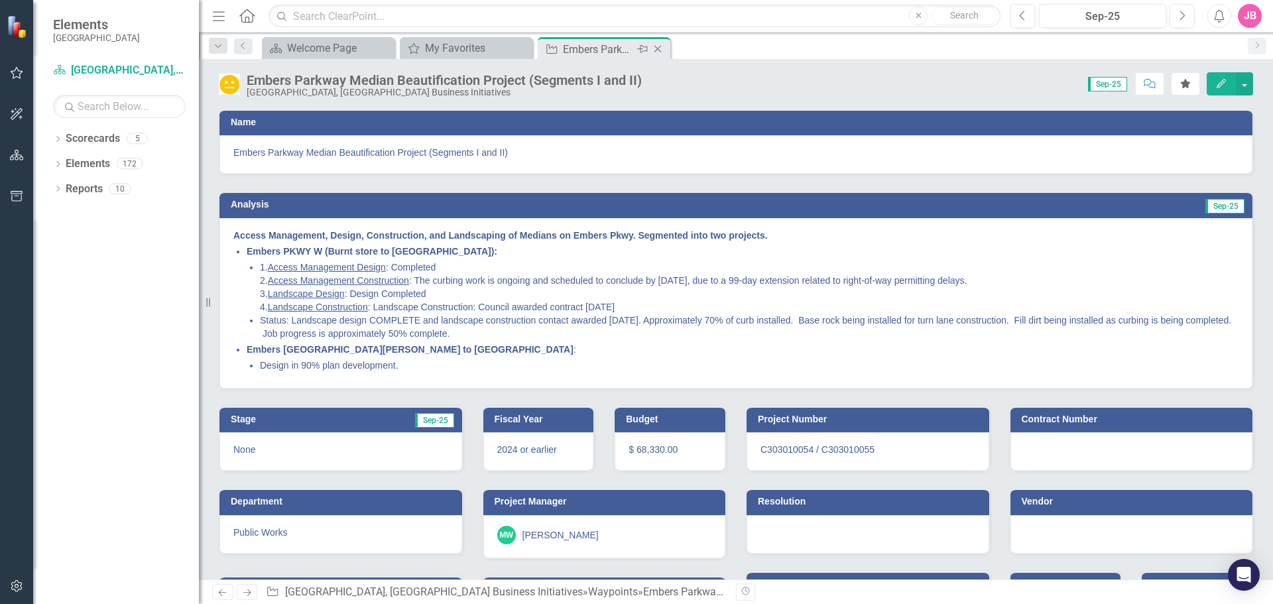
click at [662, 46] on icon "Close" at bounding box center [657, 49] width 13 height 11
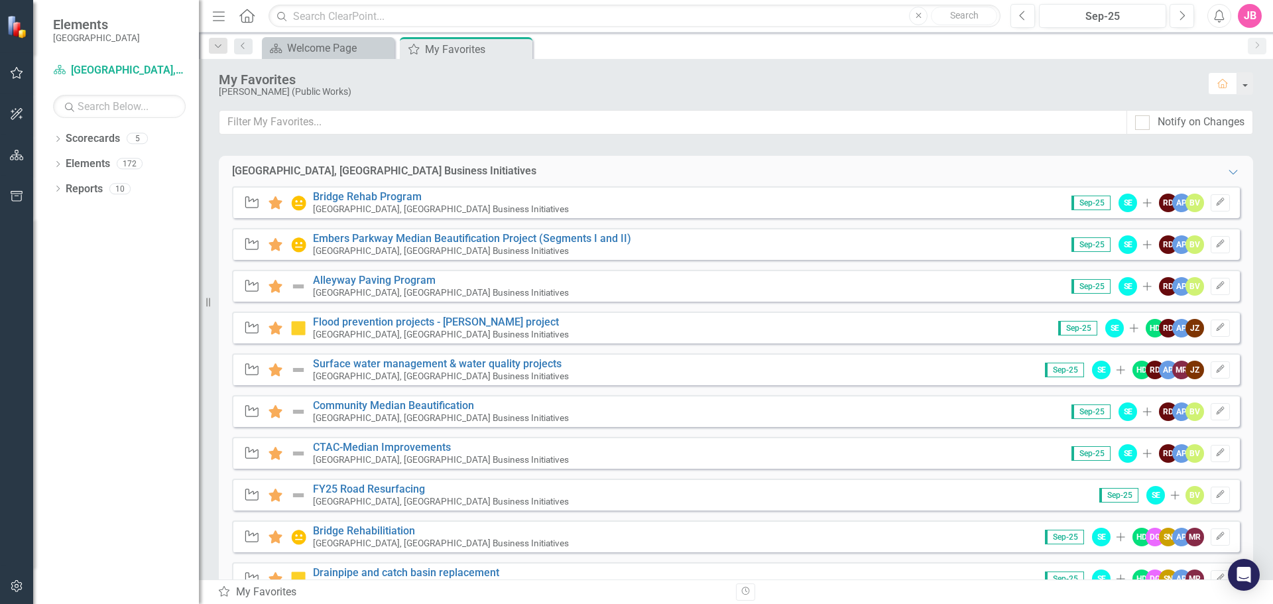
scroll to position [133, 0]
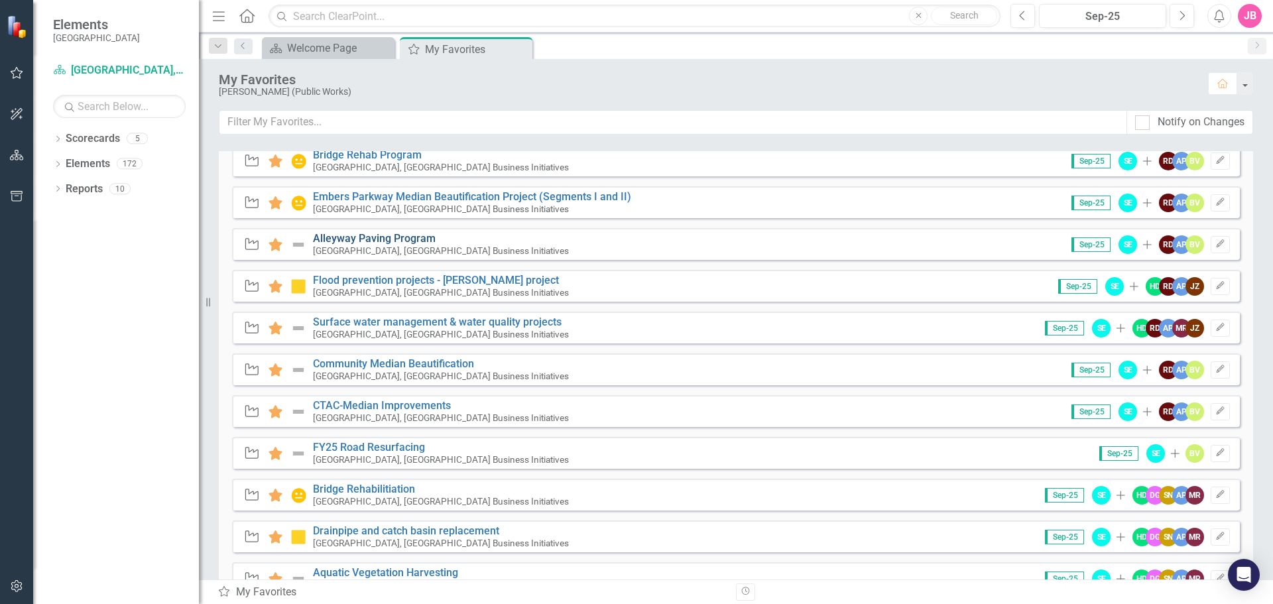
click at [353, 235] on link "Alleyway Paving Program" at bounding box center [374, 238] width 123 height 13
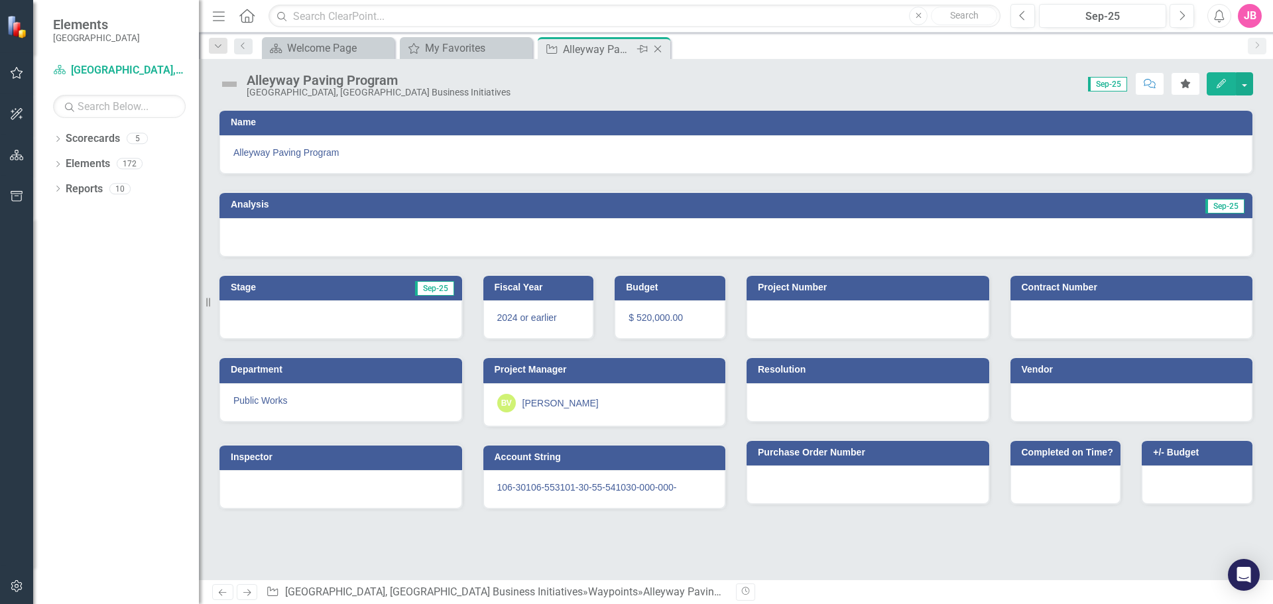
click at [658, 49] on icon at bounding box center [657, 49] width 7 height 7
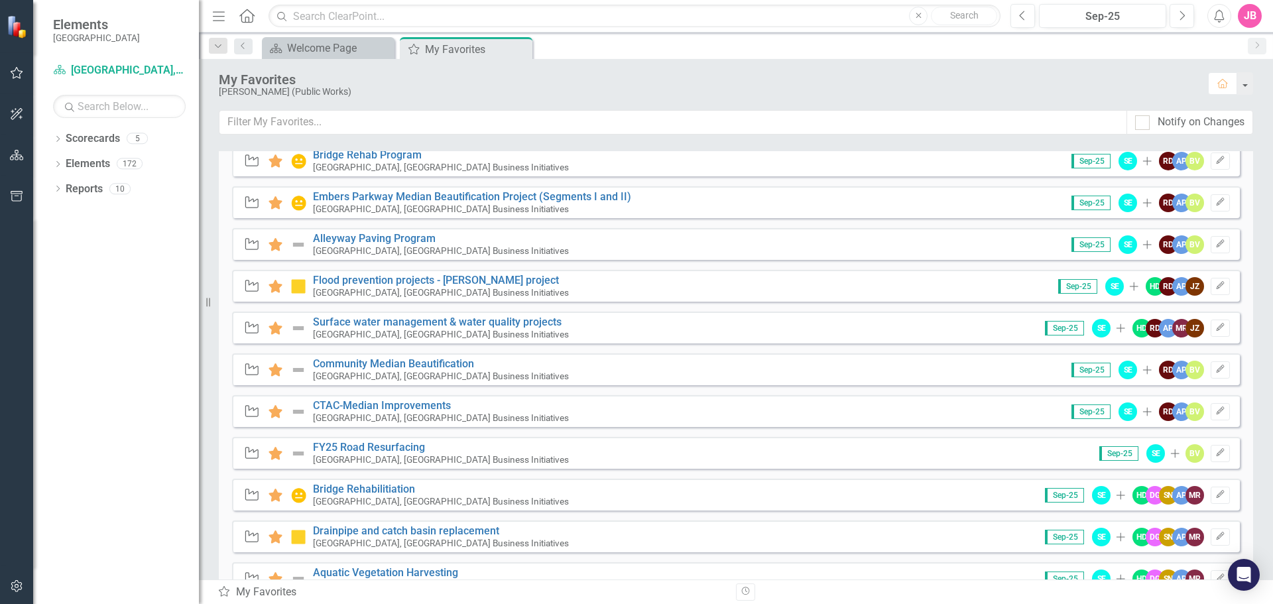
scroll to position [265, 0]
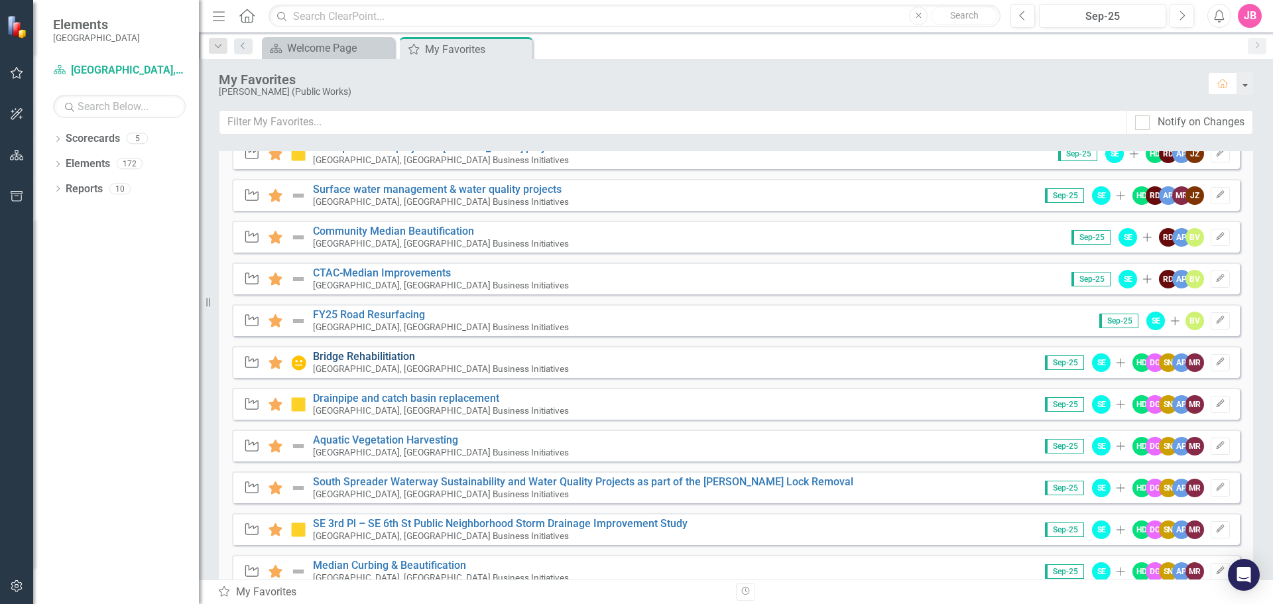
click at [357, 356] on link "Bridge Rehabilitiation" at bounding box center [364, 356] width 102 height 13
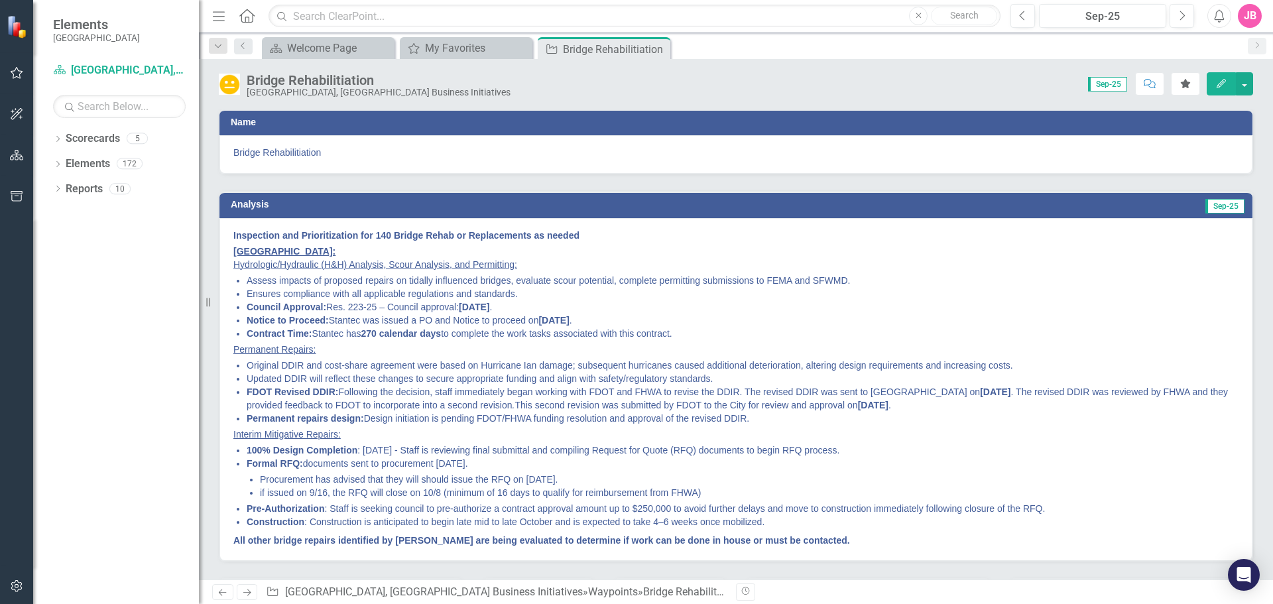
click at [0, 0] on icon "Close" at bounding box center [0, 0] width 0 height 0
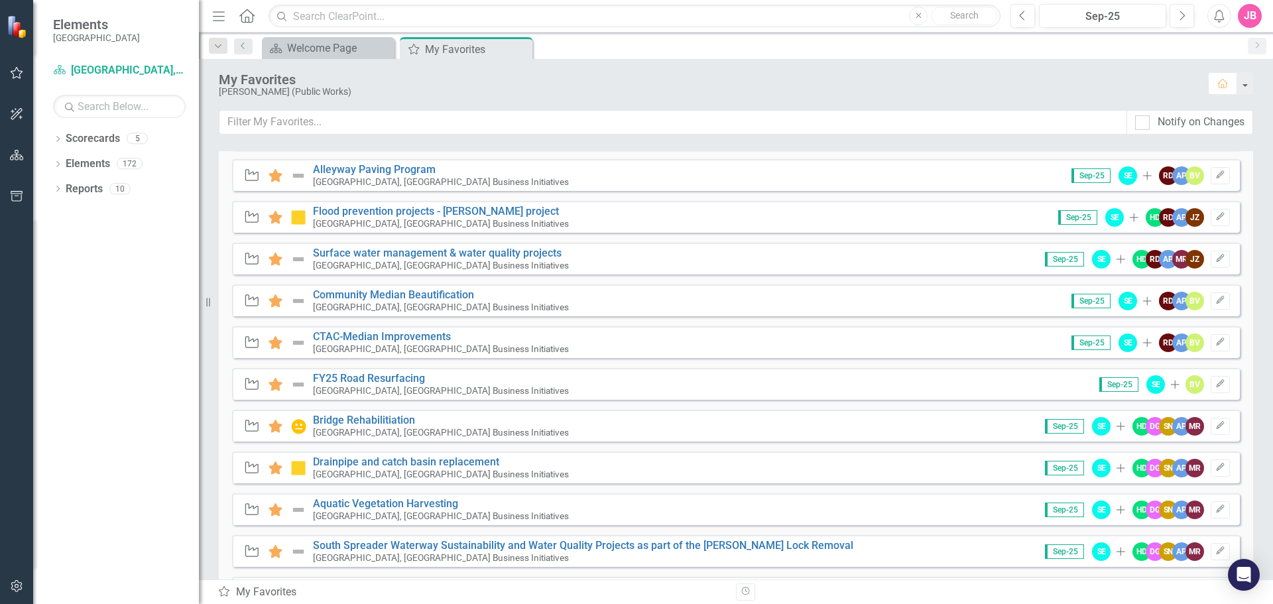
scroll to position [265, 0]
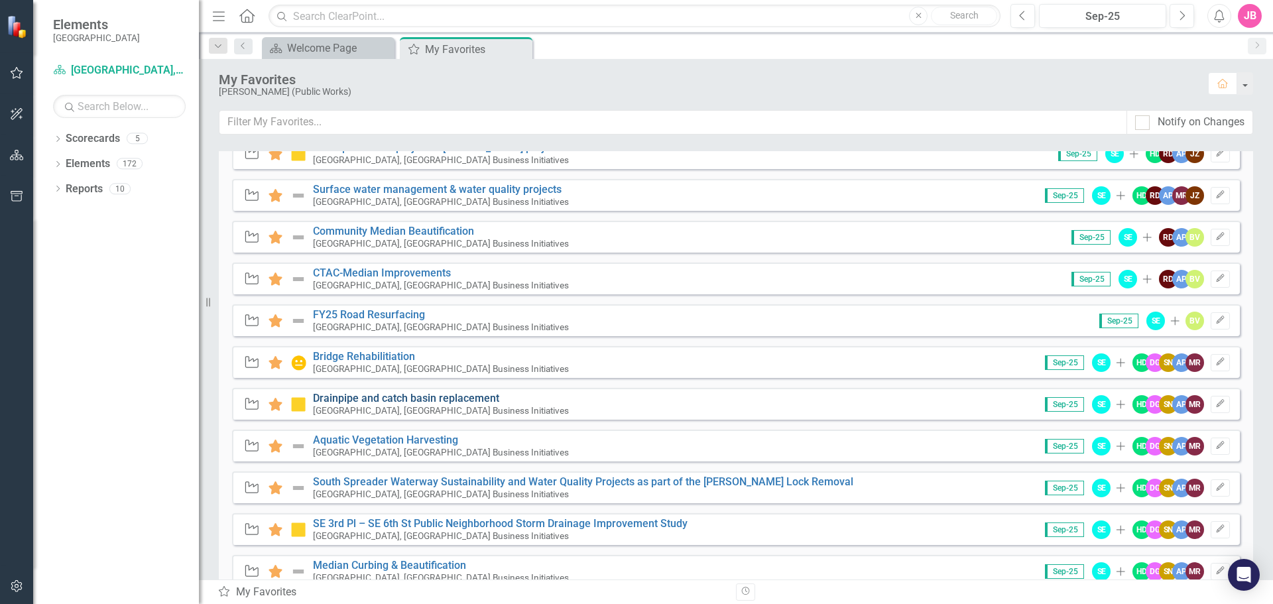
click at [382, 400] on link "Drainpipe and catch basin replacement" at bounding box center [406, 398] width 186 height 13
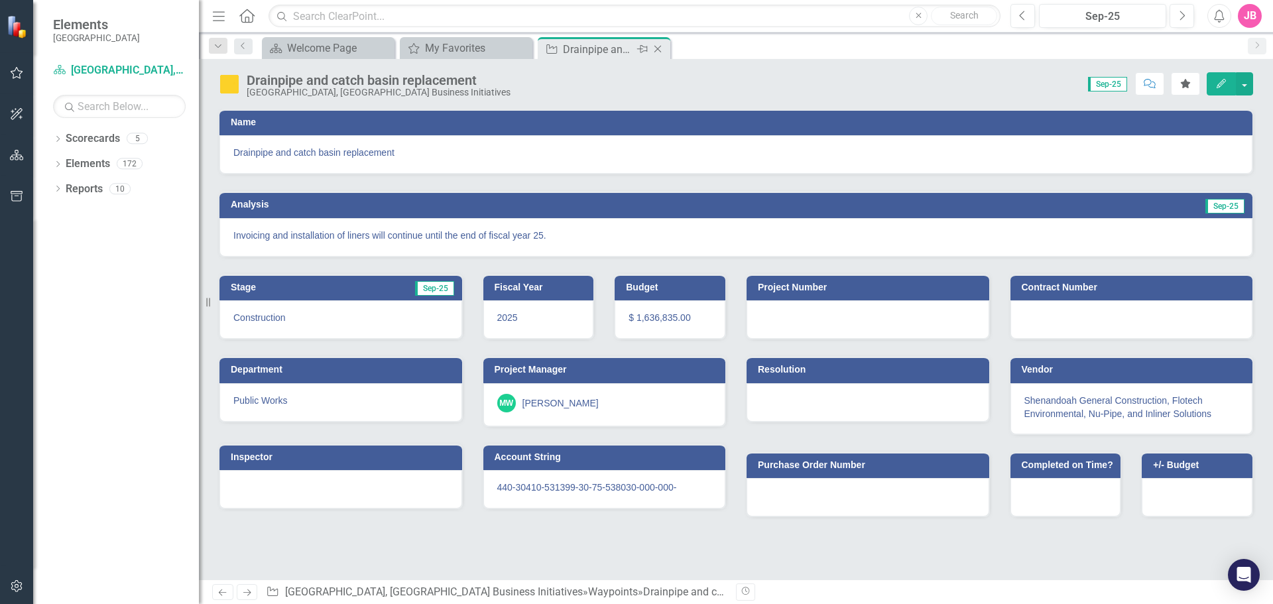
click at [660, 47] on icon at bounding box center [657, 49] width 7 height 7
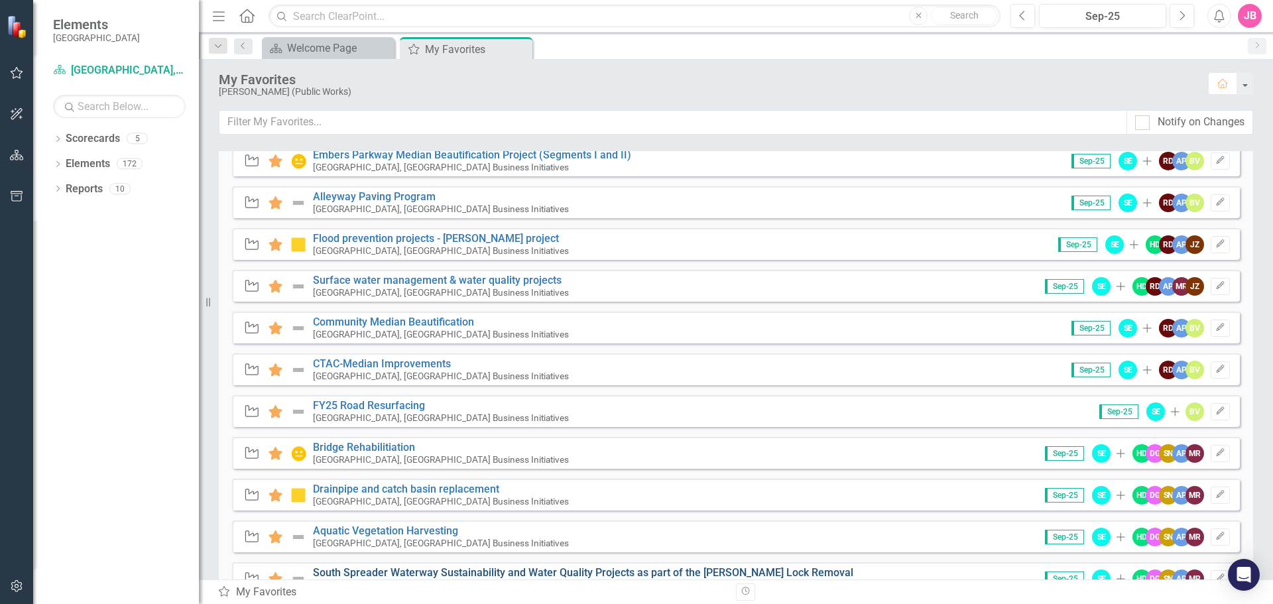
scroll to position [78, 0]
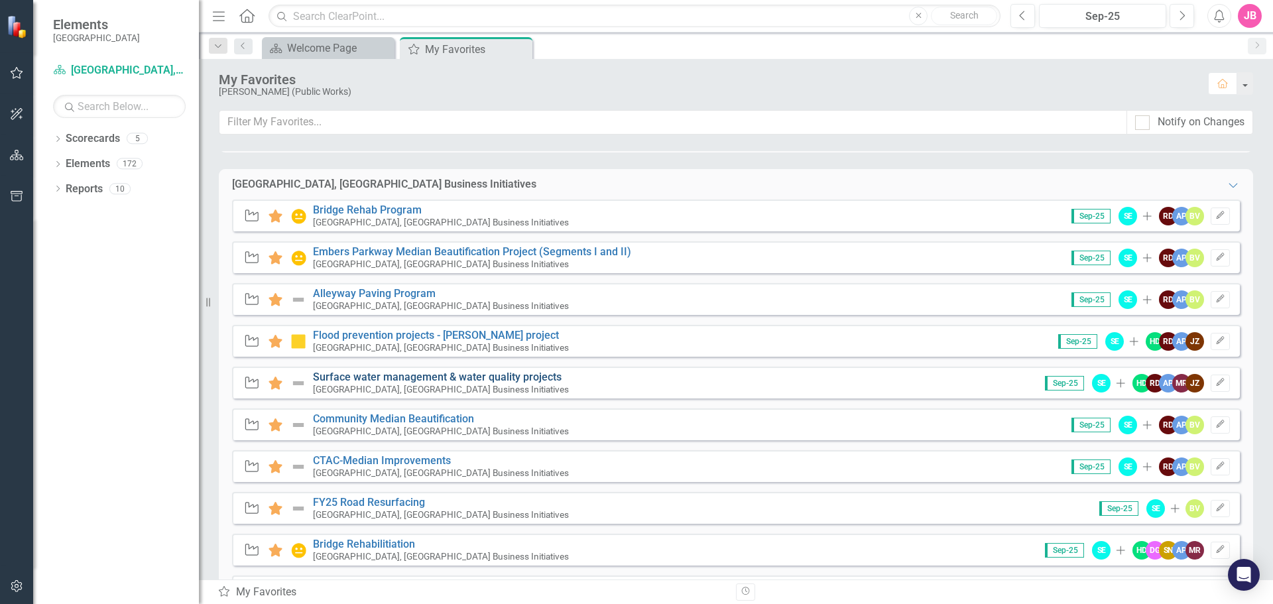
click at [475, 379] on link "Surface water management & water quality projects" at bounding box center [437, 377] width 249 height 13
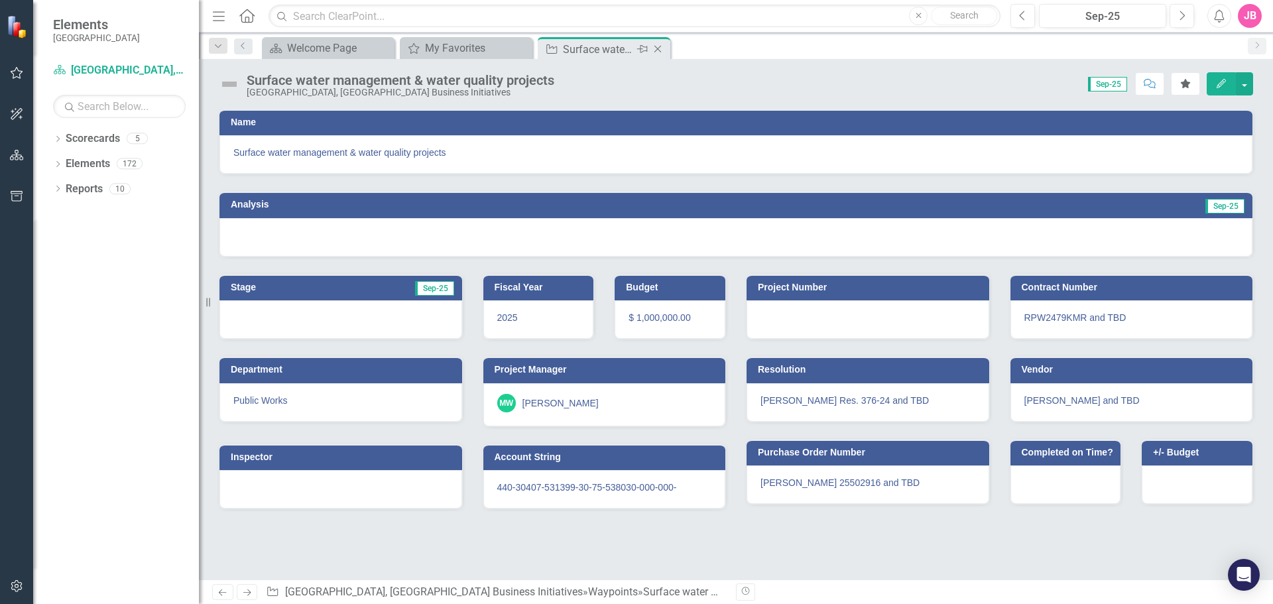
click at [658, 46] on icon "Close" at bounding box center [657, 49] width 13 height 11
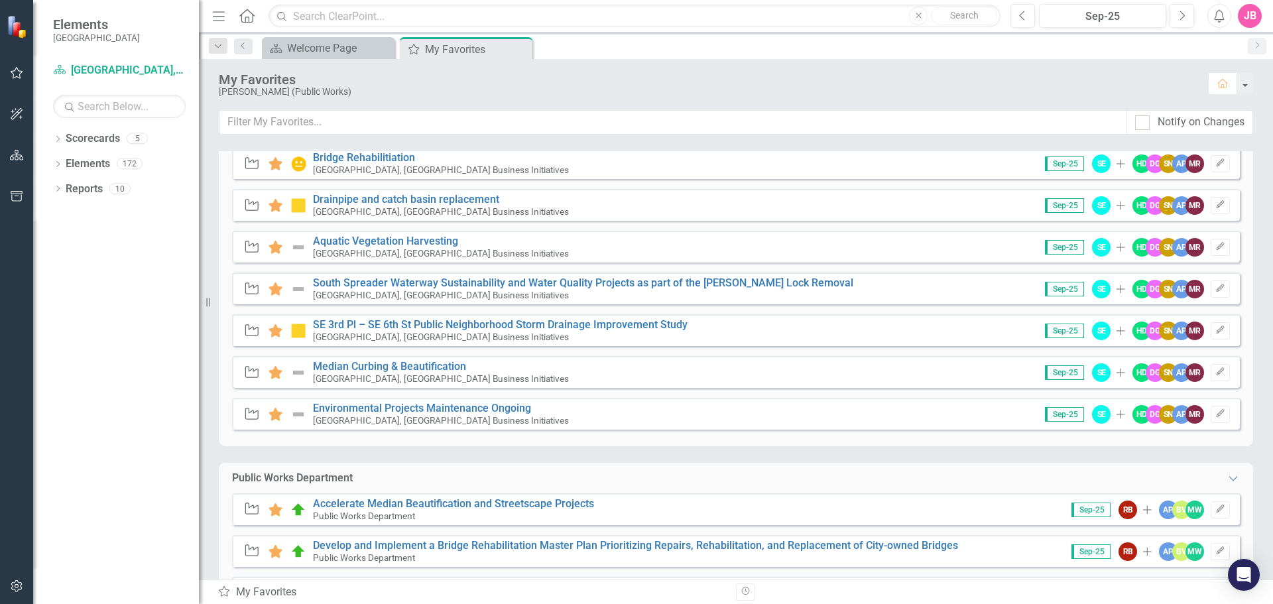
scroll to position [862, 0]
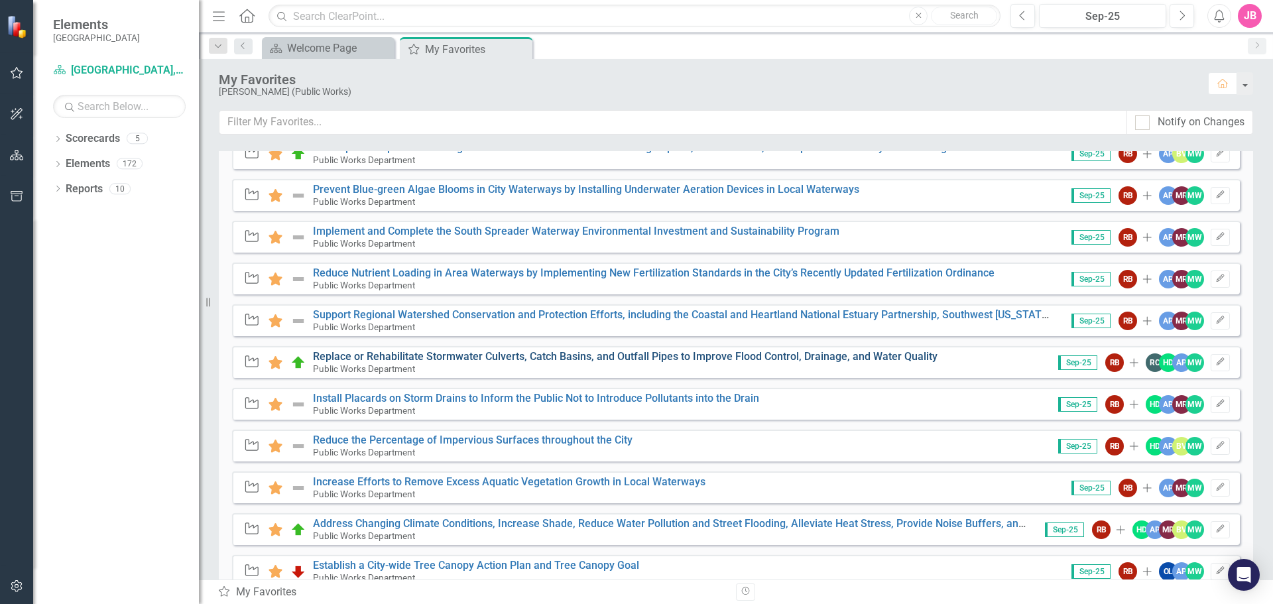
click at [530, 357] on link "Replace or Rehabilitate Stormwater Culverts, Catch Basins, and Outfall Pipes to…" at bounding box center [625, 356] width 625 height 13
